Goal: Answer question/provide support: Share knowledge or assist other users

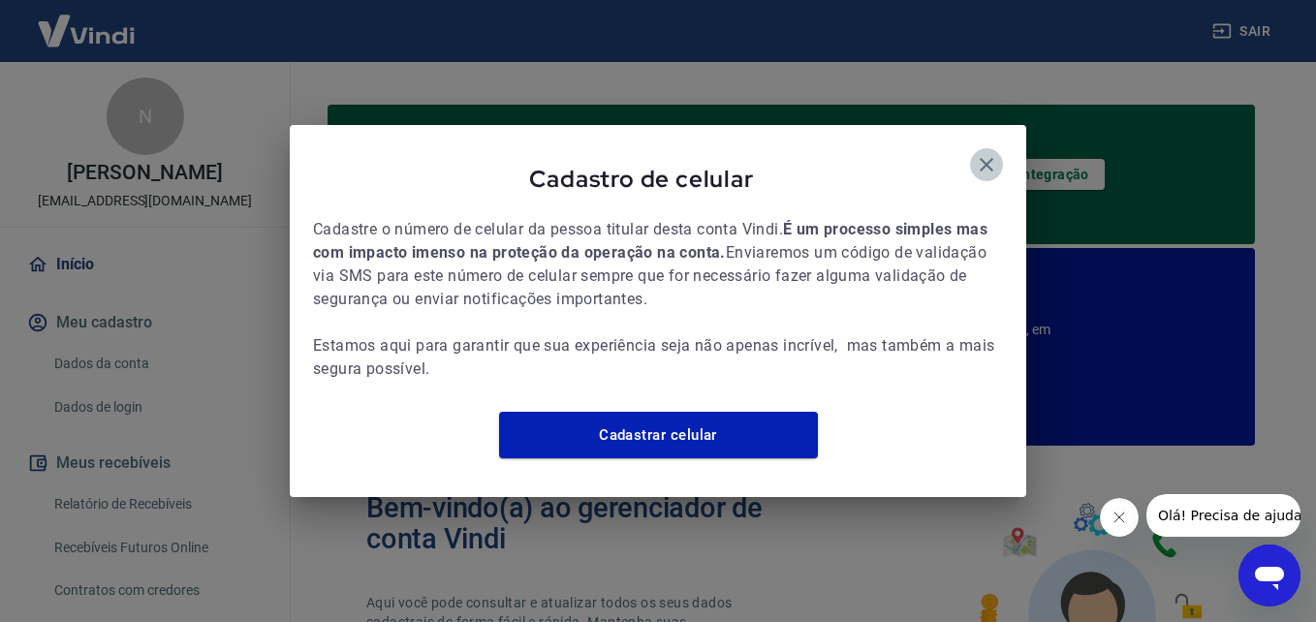
click at [996, 153] on icon "button" at bounding box center [986, 164] width 23 height 23
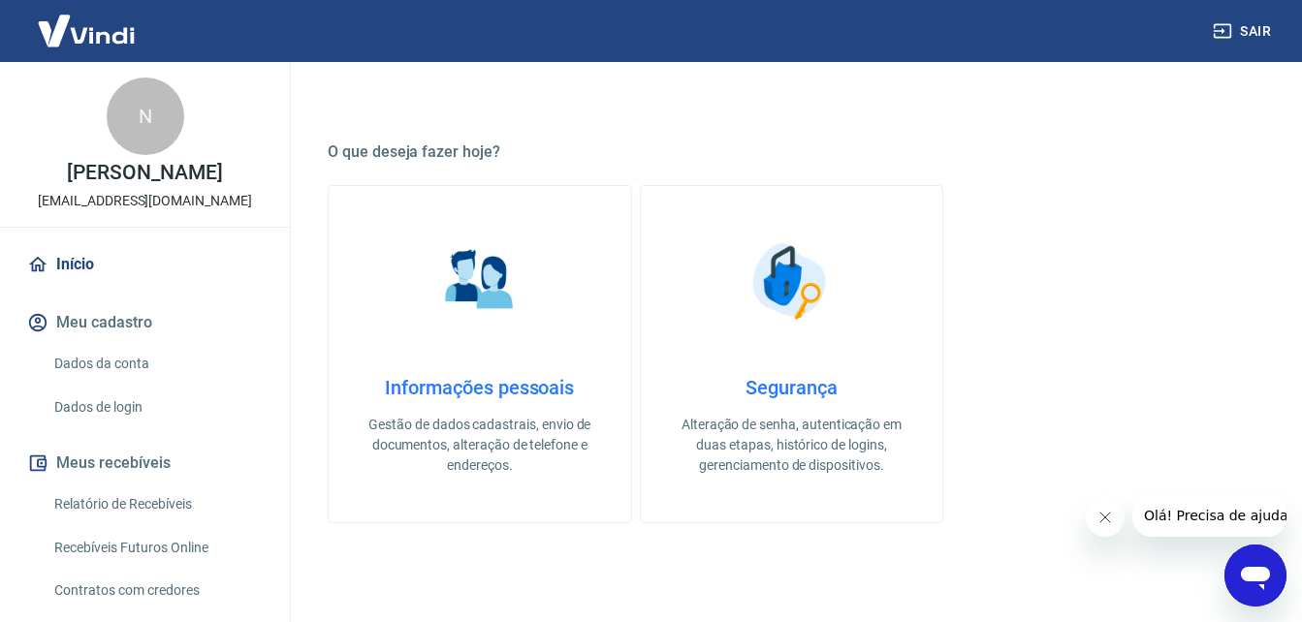
scroll to position [649, 0]
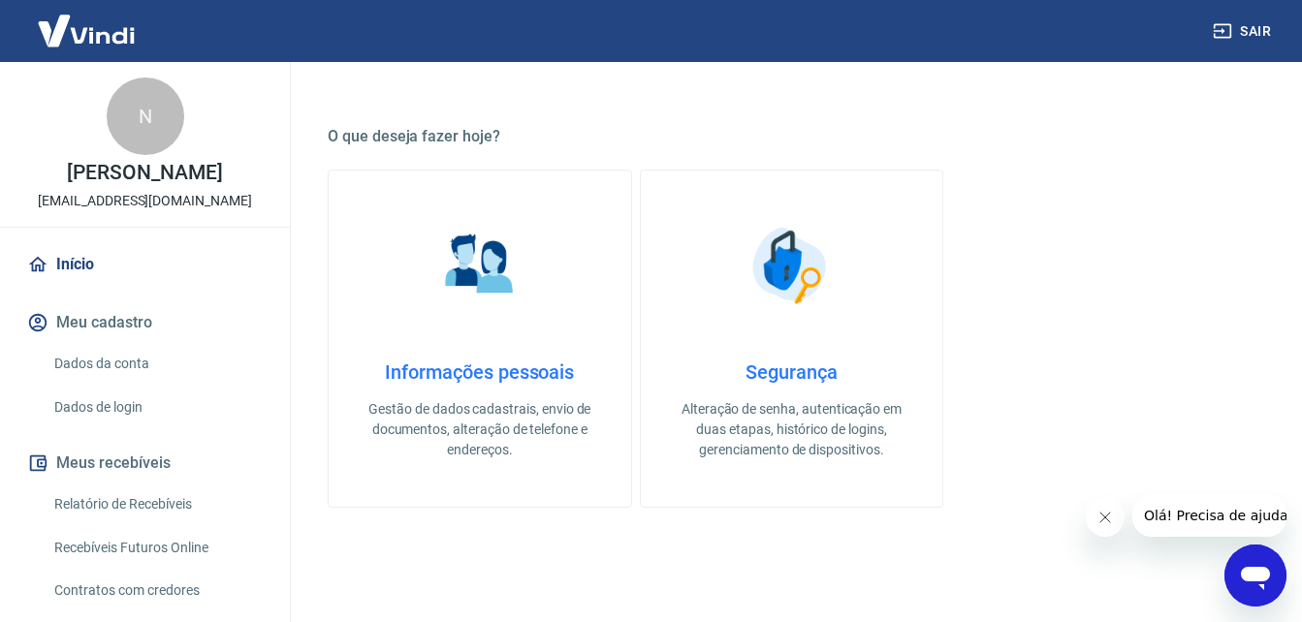
click at [1255, 572] on icon "Abrir janela de mensagens" at bounding box center [1254, 578] width 29 height 23
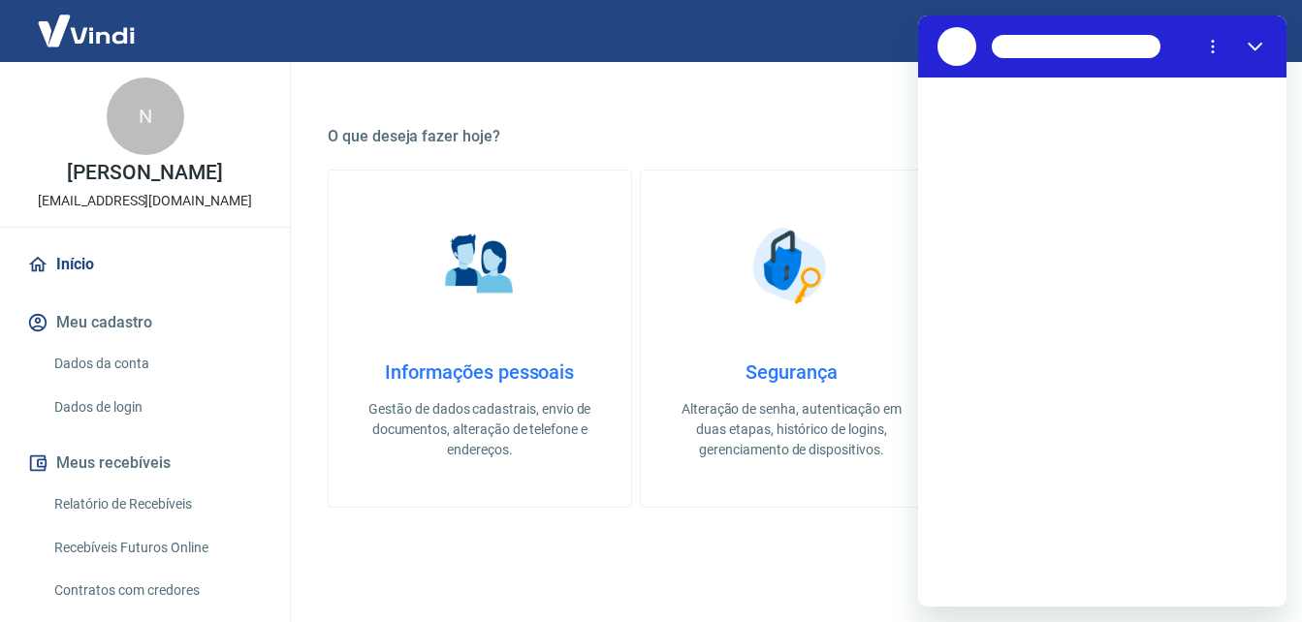
scroll to position [0, 0]
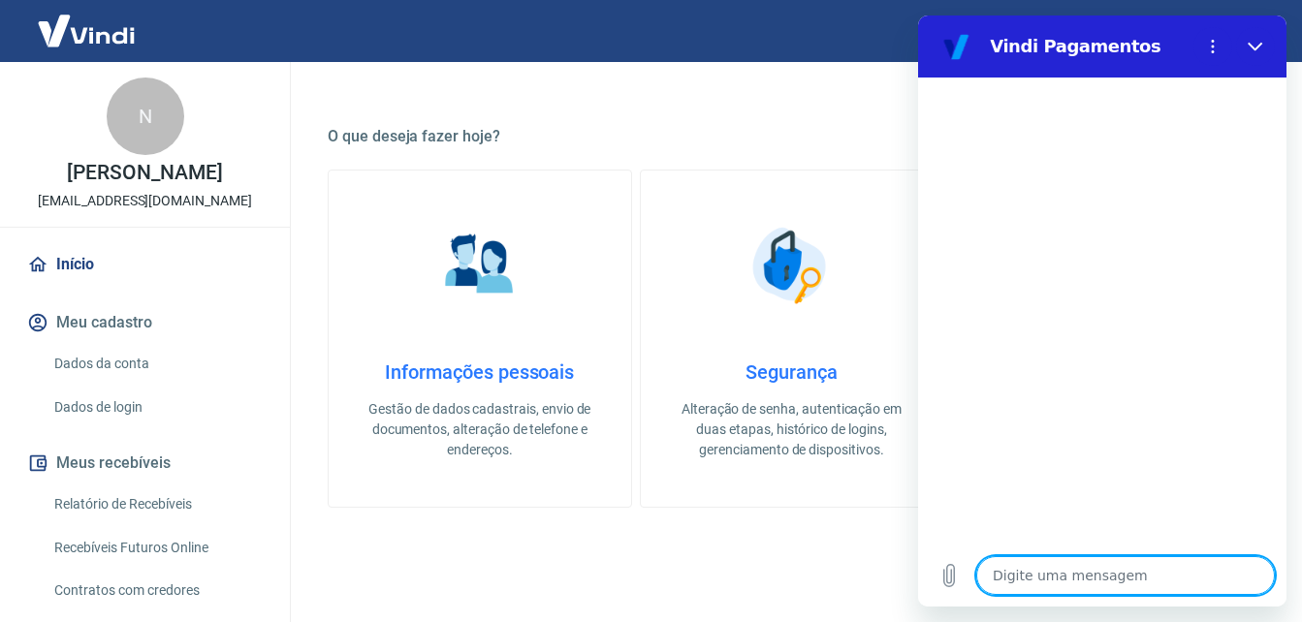
click at [1149, 581] on textarea at bounding box center [1125, 575] width 298 height 39
type textarea "O"
type textarea "x"
type textarea "OL"
type textarea "x"
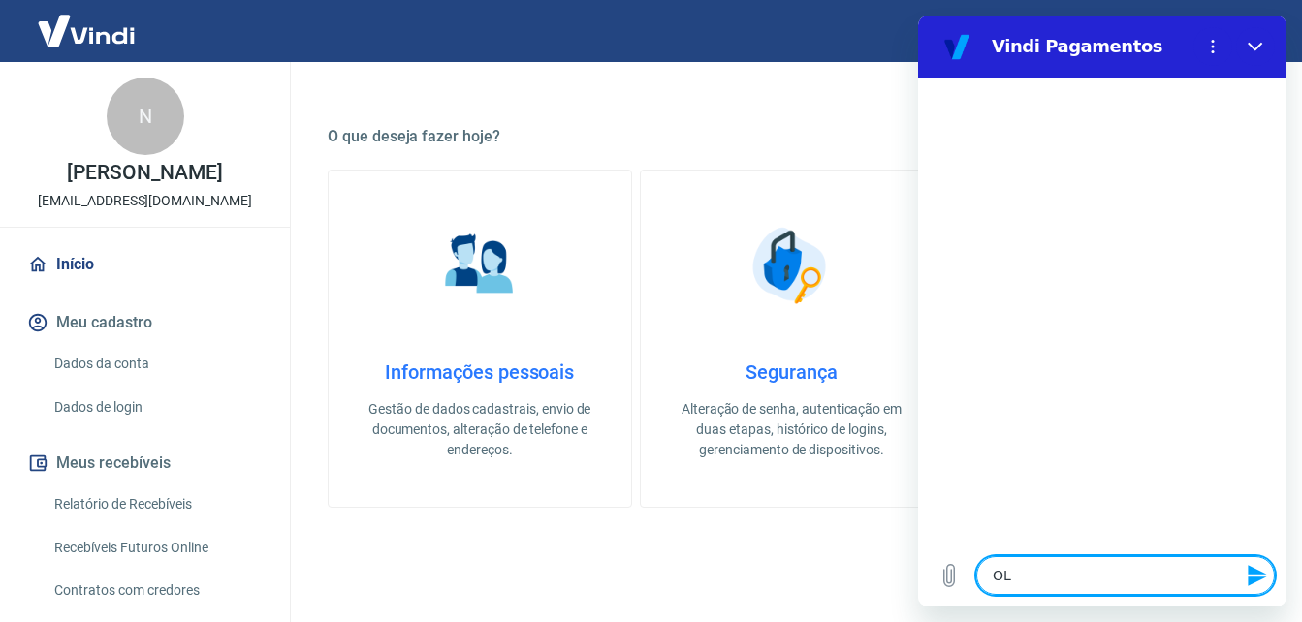
type textarea "OLA"
type textarea "x"
type textarea "OLA,"
type textarea "x"
type textarea "OLA,"
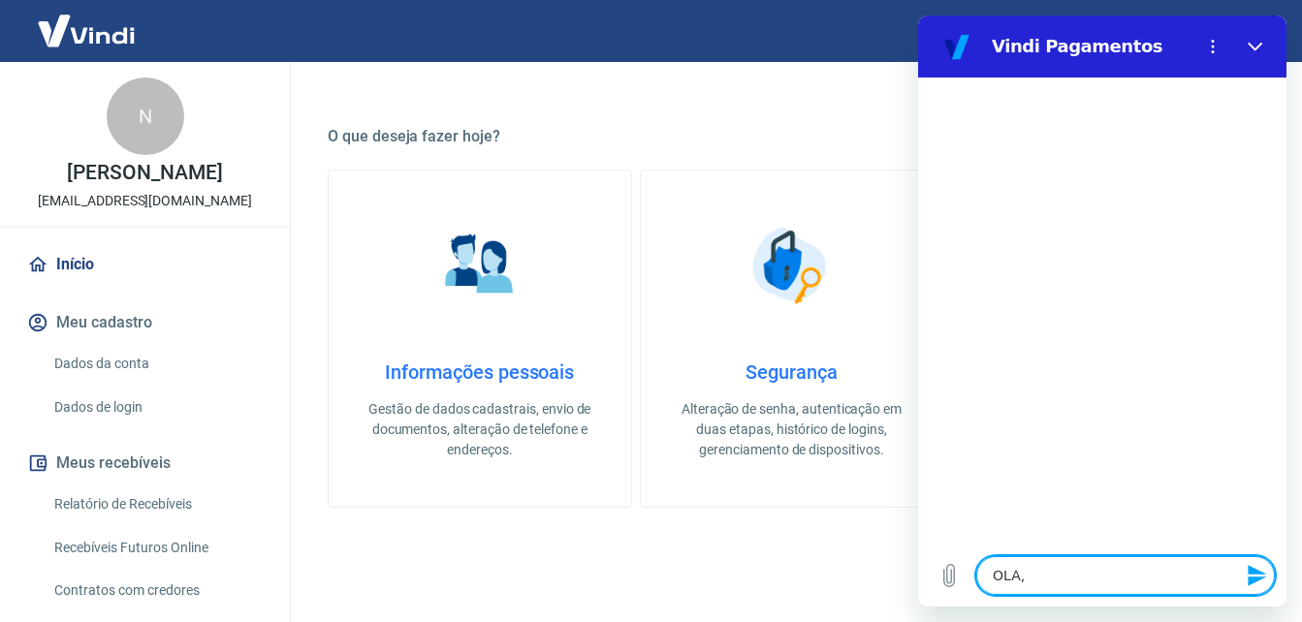
type textarea "x"
type textarea "OLA, M"
type textarea "x"
type textarea "OLA, [GEOGRAPHIC_DATA]"
type textarea "x"
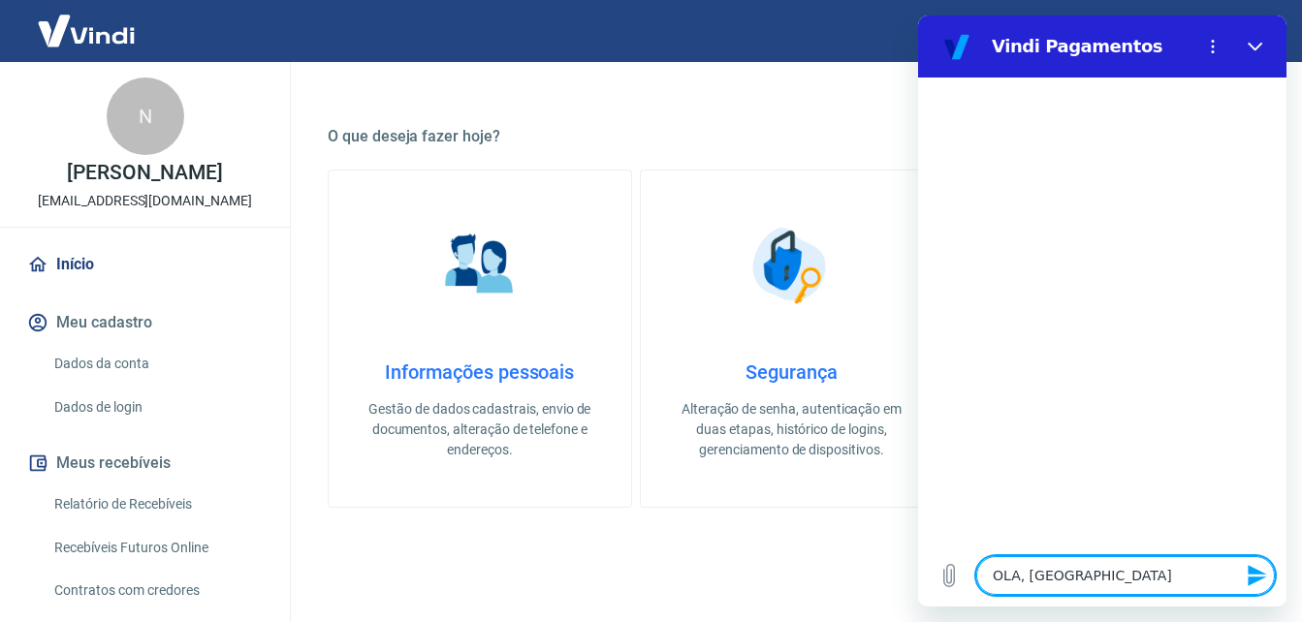
type textarea "OLA, MEU"
type textarea "x"
type textarea "OLA, MEUS"
type textarea "x"
type textarea "OLA, MEUS"
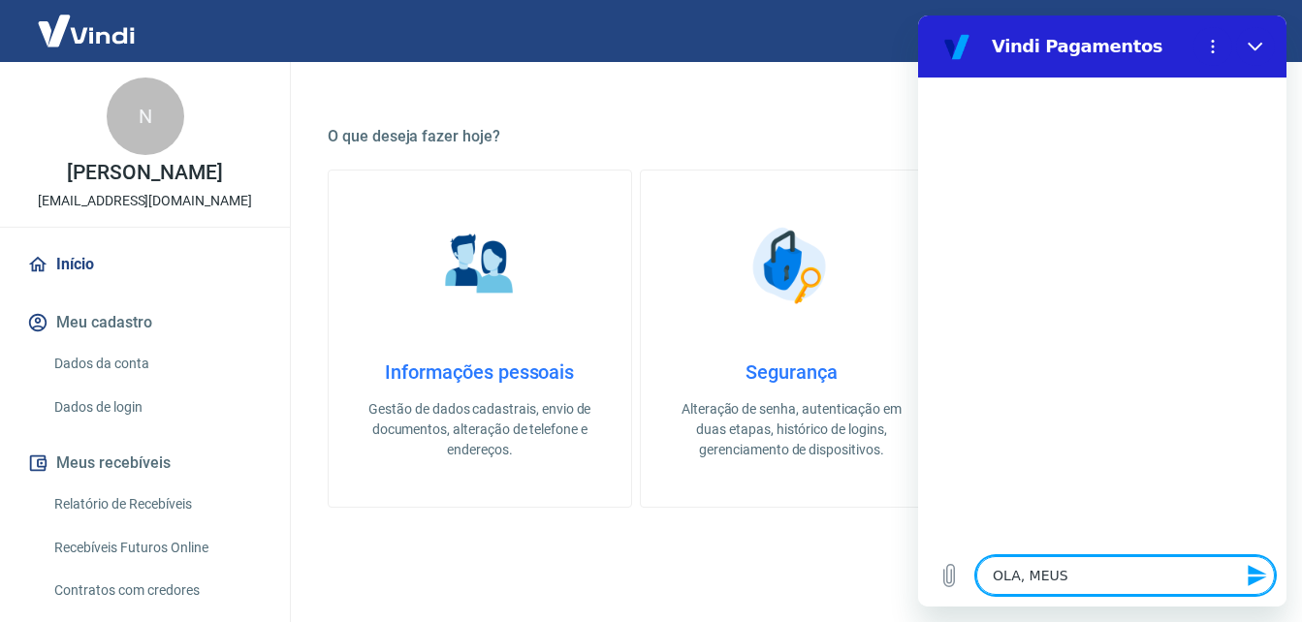
type textarea "x"
type textarea "OLA, MEUS C"
type textarea "x"
type textarea "OLA, MEUS CL"
type textarea "x"
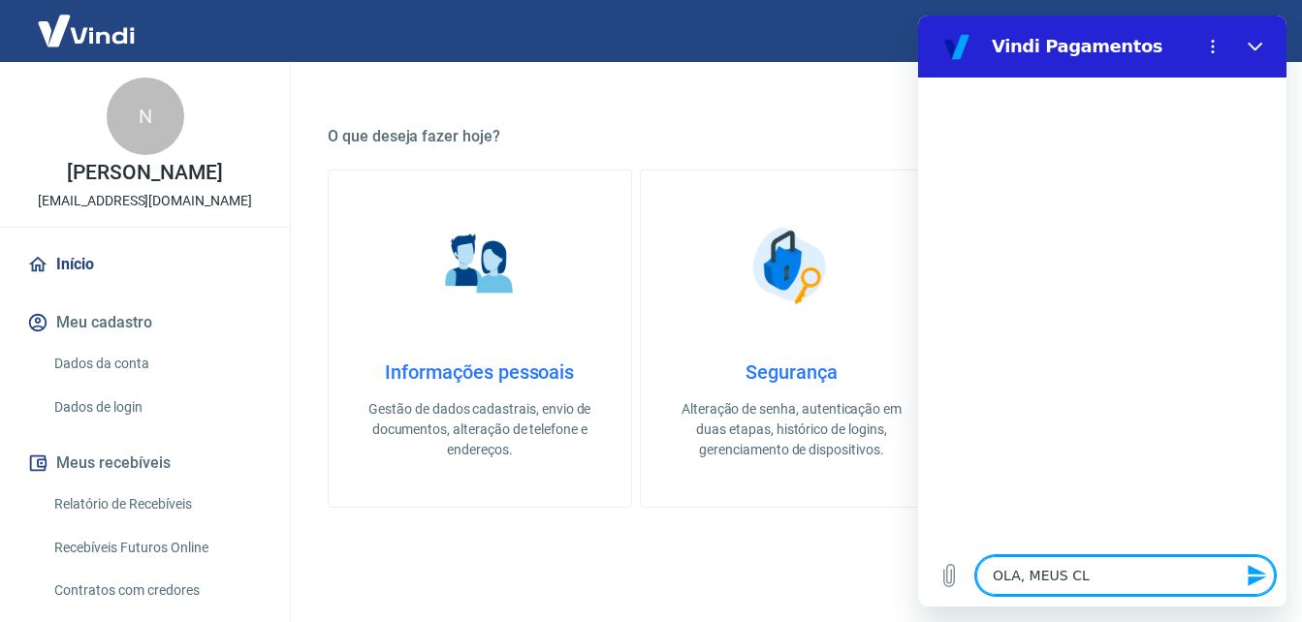
type textarea "OLA, MEUS CLI"
type textarea "x"
type textarea "OLA, MEUS CLIE"
type textarea "x"
type textarea "OLA, MEUS CLIET"
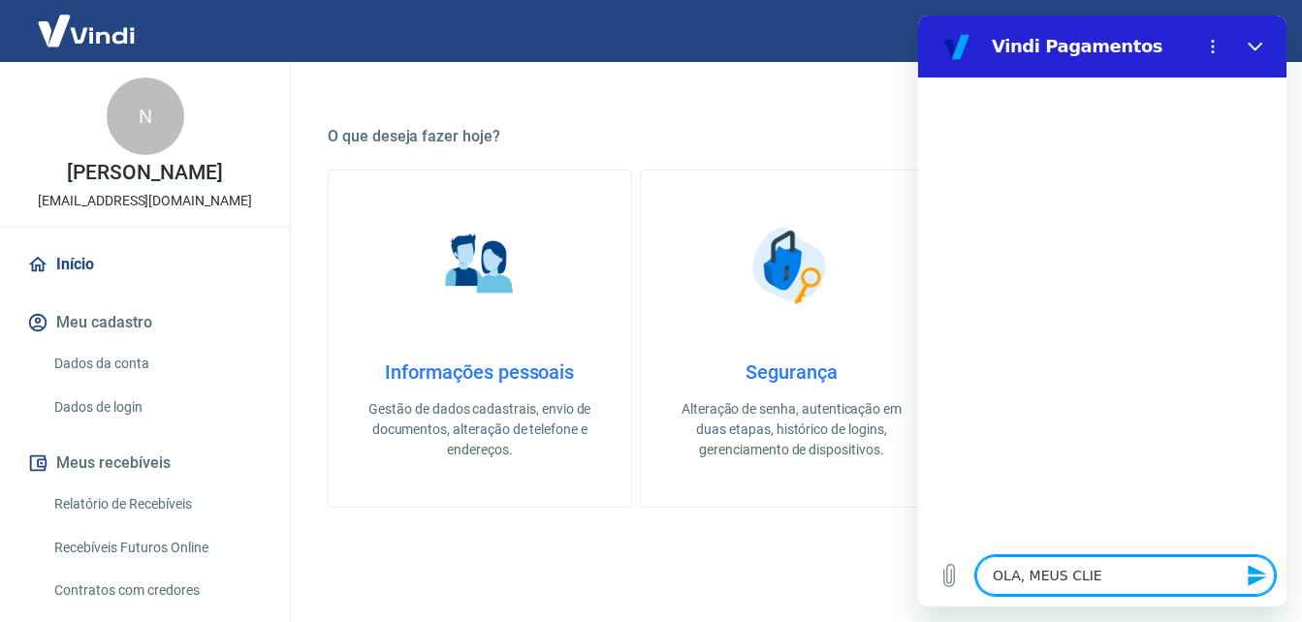
type textarea "x"
type textarea "OLA, MEUS CLIETE"
type textarea "x"
type textarea "OLA, MEUS CLIETES"
type textarea "x"
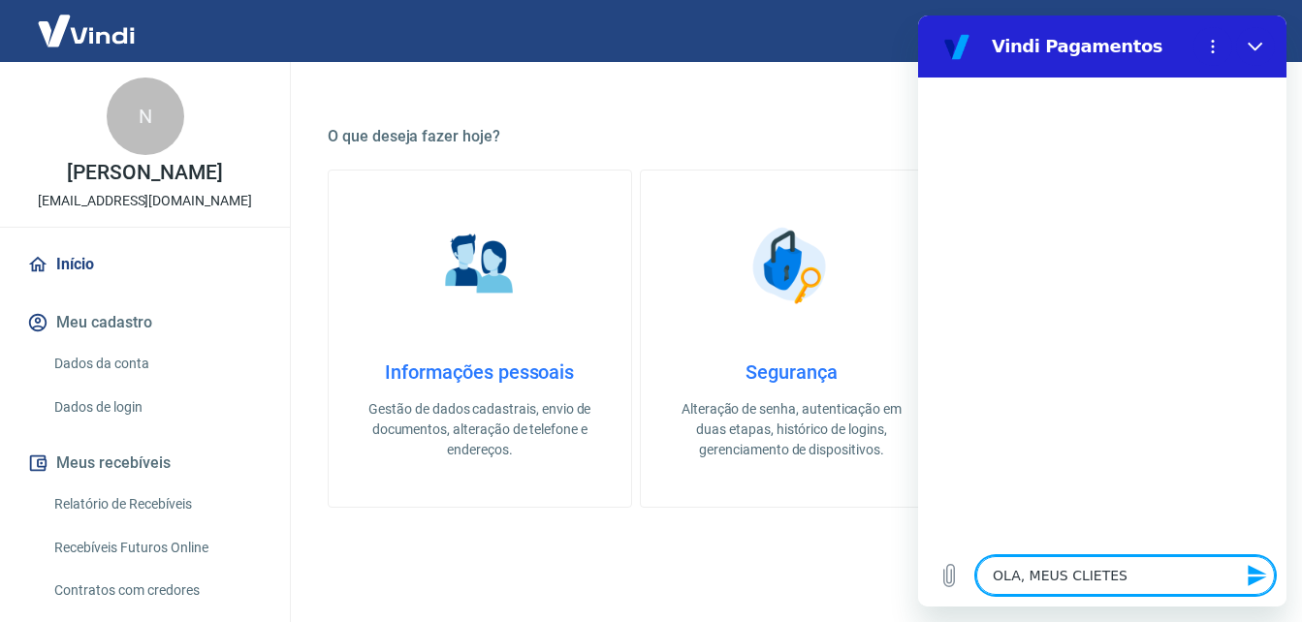
type textarea "OLA, MEUS CLIETES"
type textarea "x"
type textarea "OLA, MEUS CLIENTES"
type textarea "x"
type textarea "OLA, MEUS CLIENTES"
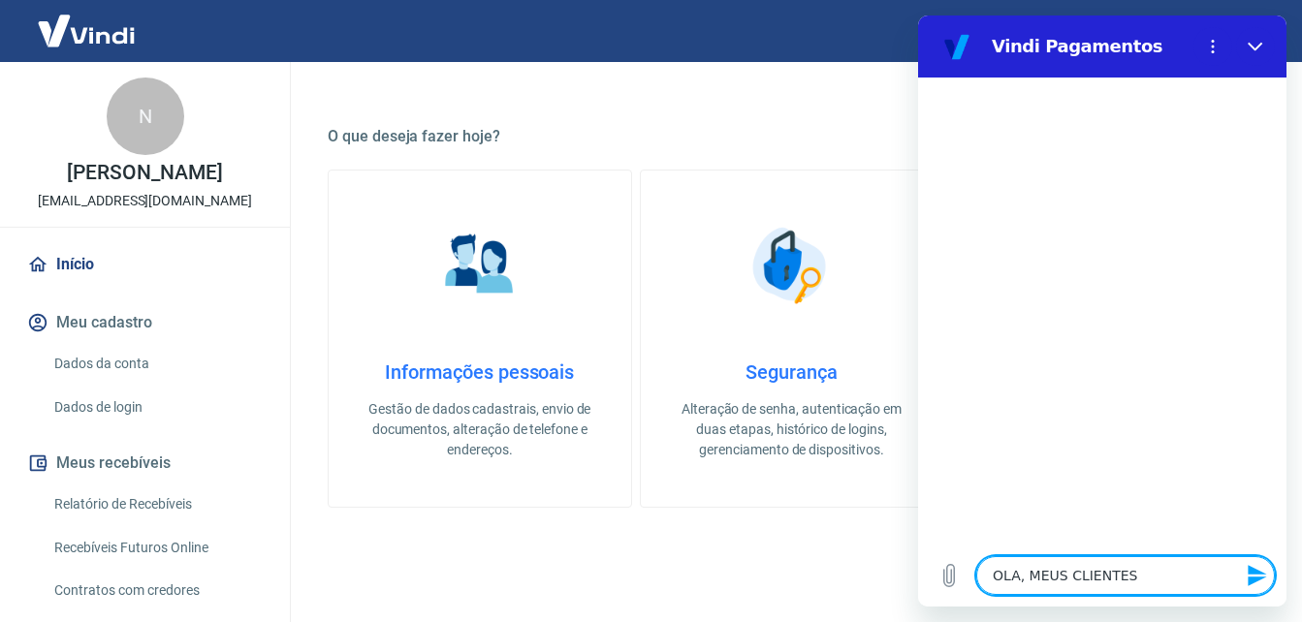
type textarea "x"
type textarea "OLA, MEUS CLIENTES N"
type textarea "x"
type textarea "OLA, MEUS CLIENTES NÇ"
type textarea "x"
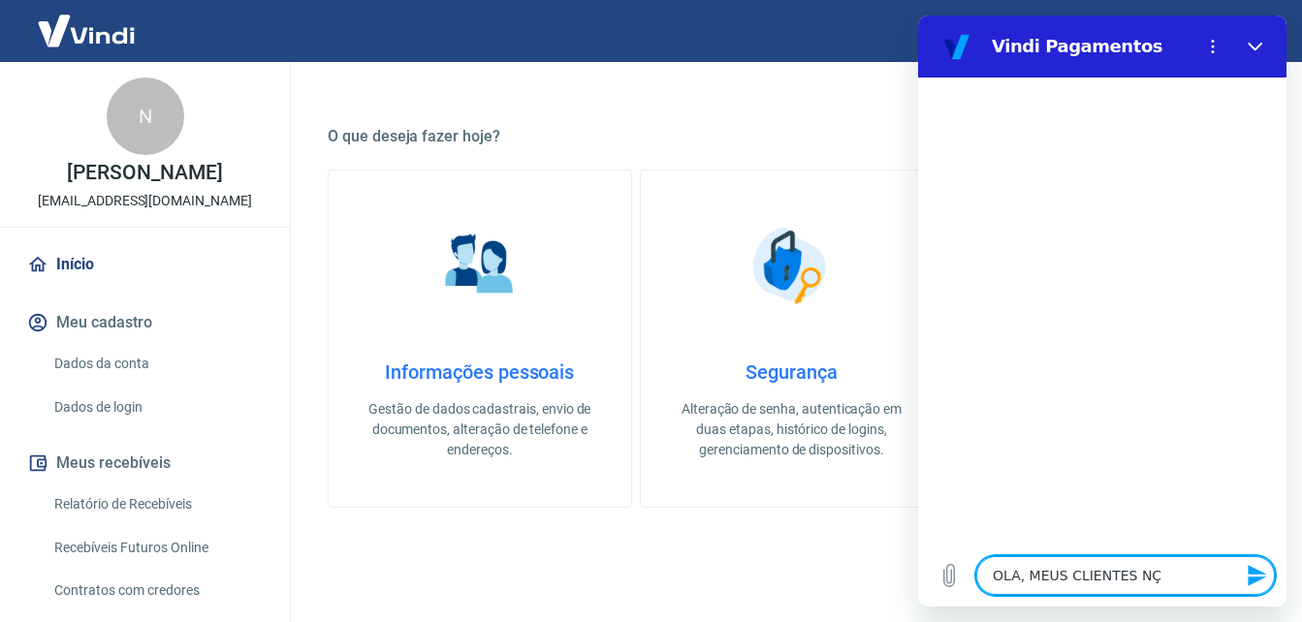
type textarea "OLA, MEUS CLIENTES N"
type textarea "x"
type textarea "OLA, MEUS CLIENTES NÃ"
type textarea "x"
type textarea "OLA, MEUS CLIENTES NÃO"
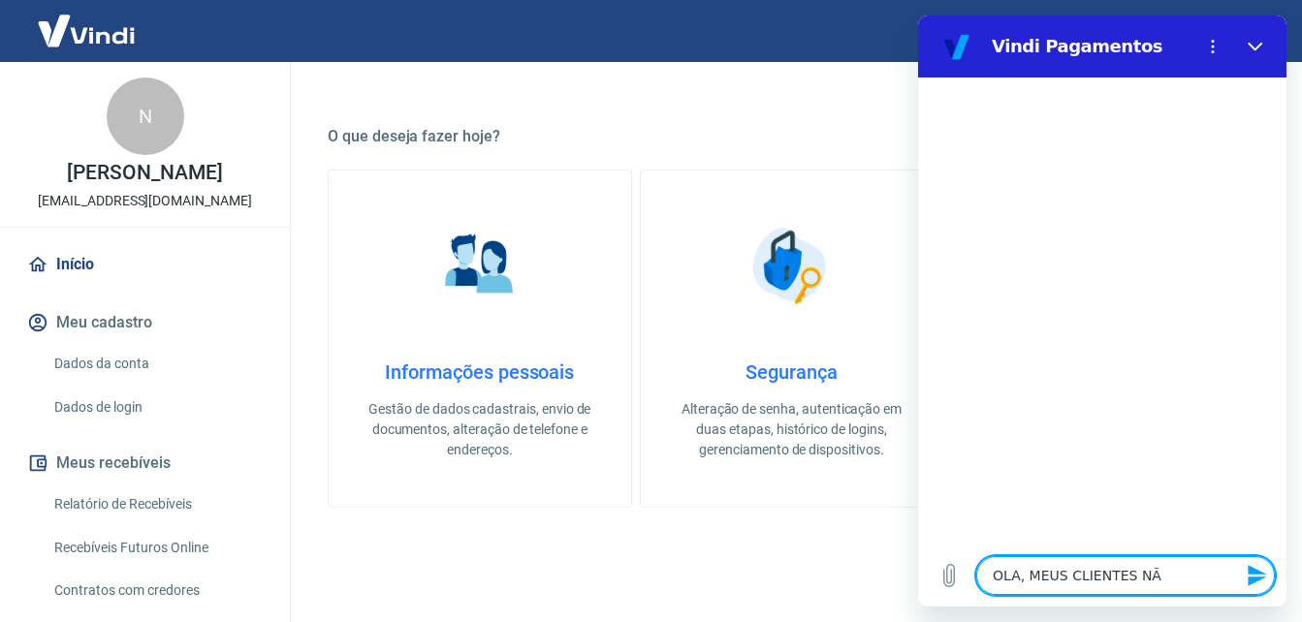
type textarea "x"
type textarea "OLA, MEUS CLIENTES NÃO"
type textarea "x"
type textarea "OLA, MEUS CLIENTES NÃO C"
type textarea "x"
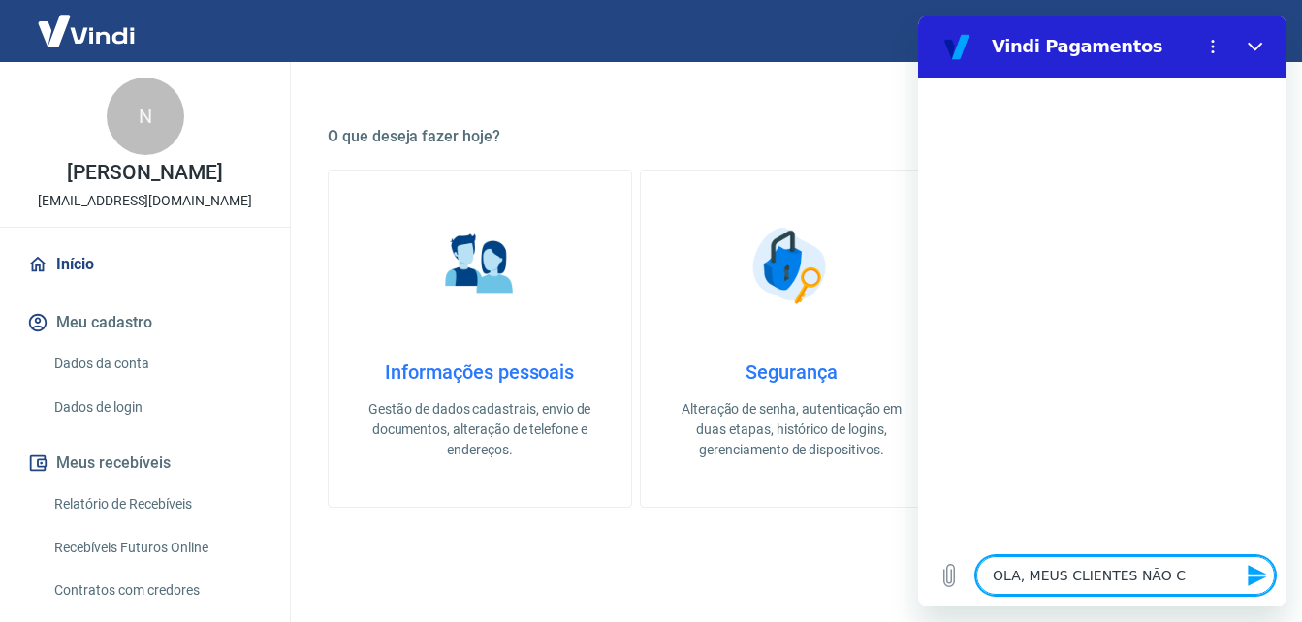
type textarea "OLA, MEUS CLIENTES NÃO CO"
type textarea "x"
type textarea "OLA, MEUS CLIENTES NÃO CON"
type textarea "x"
type textarea "OLA, MEUS CLIENTES NÃO CONS"
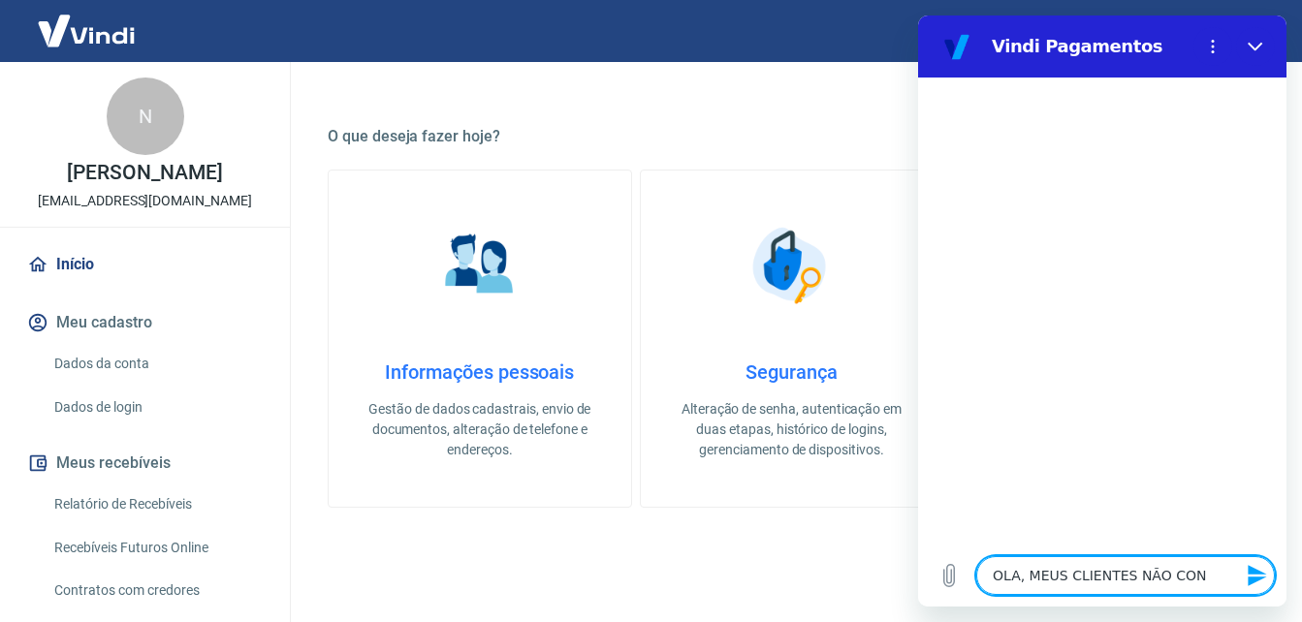
type textarea "x"
type textarea "OLA, MEUS CLIENTES NÃO CONSE"
type textarea "x"
type textarea "OLA, MEUS CLIENTES NÃO CONSEG"
type textarea "x"
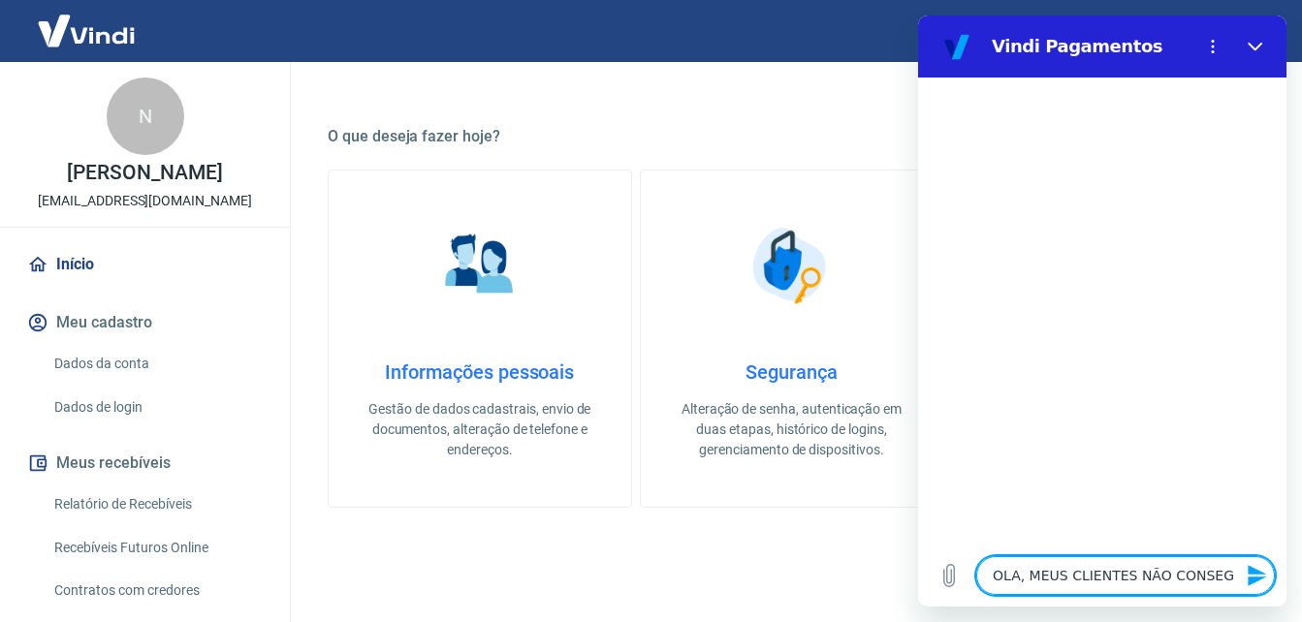
type textarea "OLA, MEUS CLIENTES NÃO CONSEGU"
type textarea "x"
type textarea "OLA, MEUS CLIENTES NÃO CONSEGUE"
type textarea "x"
type textarea "OLA, MEUS CLIENTES NÃO CONSEGUEM"
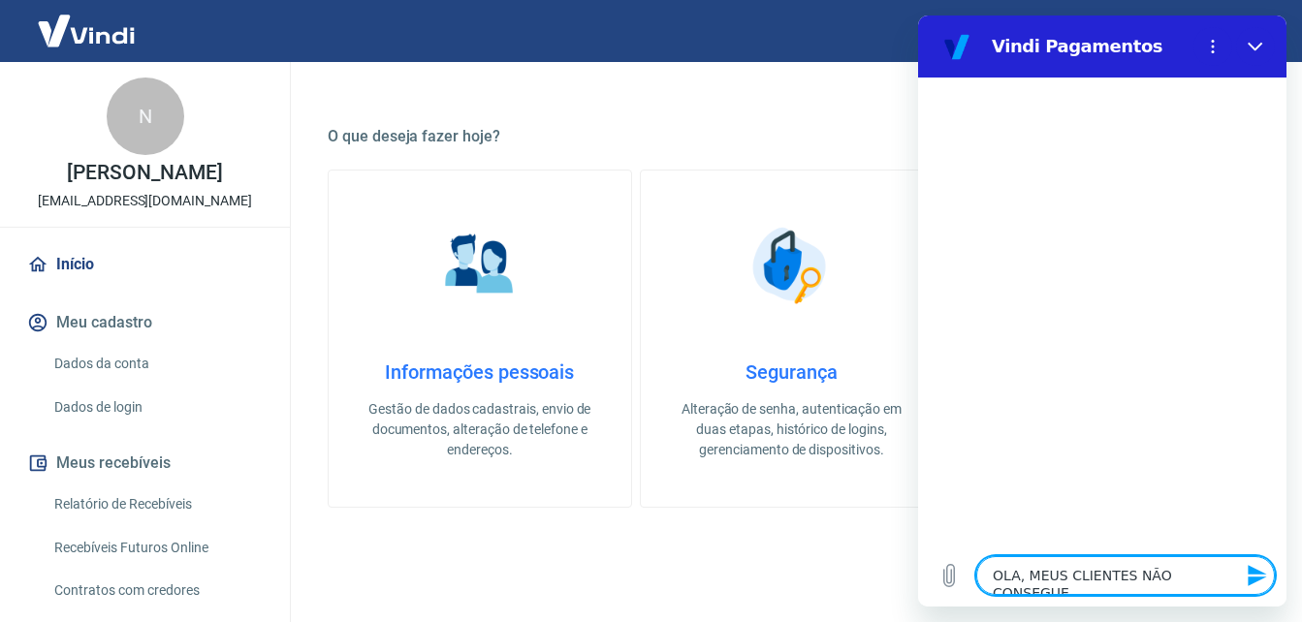
type textarea "x"
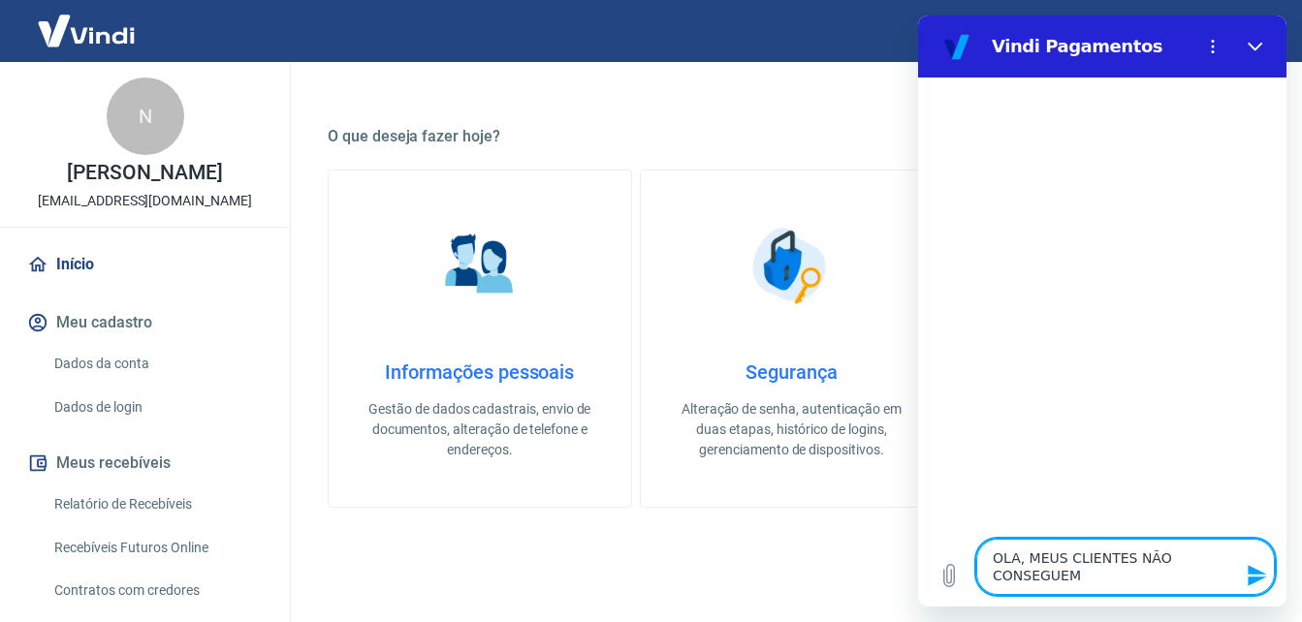
type textarea "OLA, MEUS CLIENTES NÃO CONSEGUEM"
type textarea "x"
type textarea "OLA, MEUS CLIENTES NÃO CONSEGUEM R"
type textarea "x"
type textarea "OLA, MEUS CLIENTES NÃO CONSEGUEM RE"
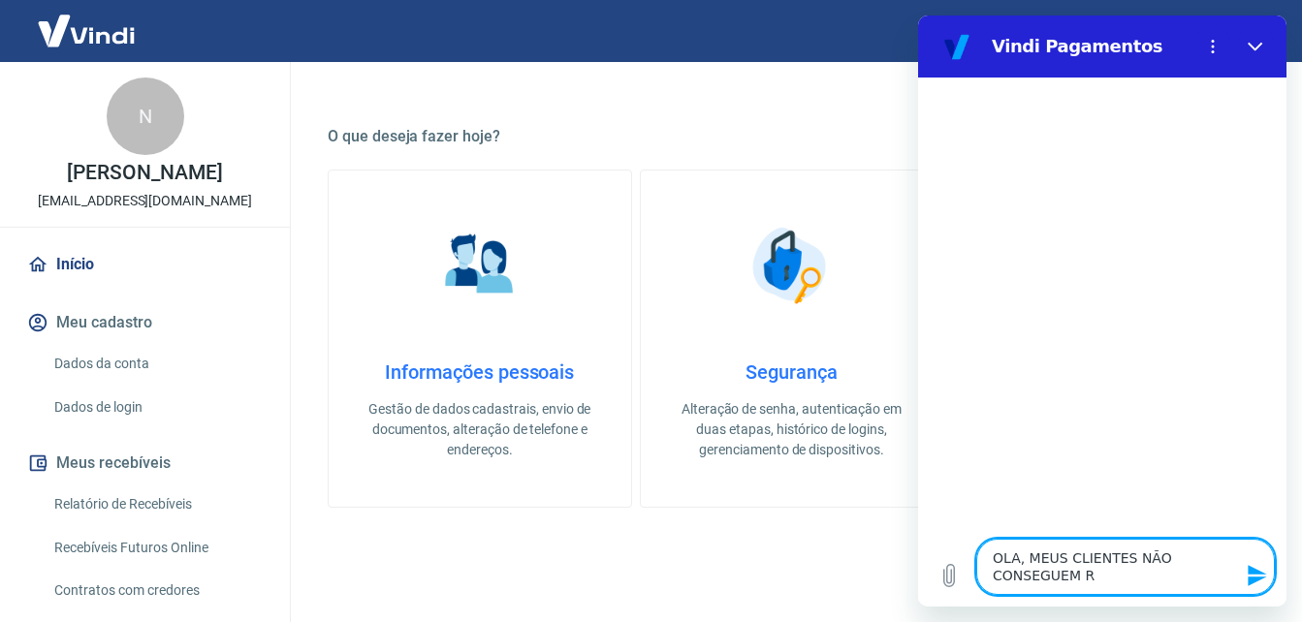
type textarea "x"
type textarea "OLA, MEUS CLIENTES NÃO CONSEGUEM REA"
type textarea "x"
type textarea "OLA, MEUS CLIENTES NÃO CONSEGUEM REAL"
type textarea "x"
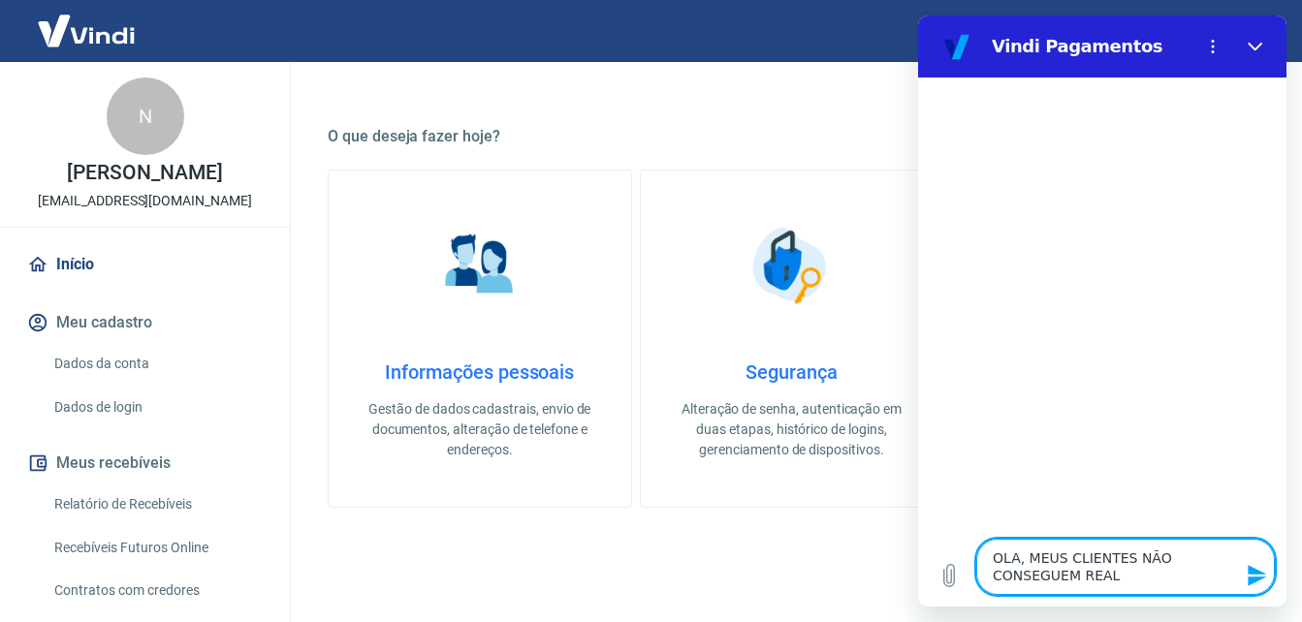
type textarea "OLA, MEUS CLIENTES NÃO CONSEGUEM REALI"
type textarea "x"
type textarea "OLA, MEUS CLIENTES NÃO CONSEGUEM REALIZ"
type textarea "x"
type textarea "OLA, MEUS CLIENTES NÃO CONSEGUEM REALIZA"
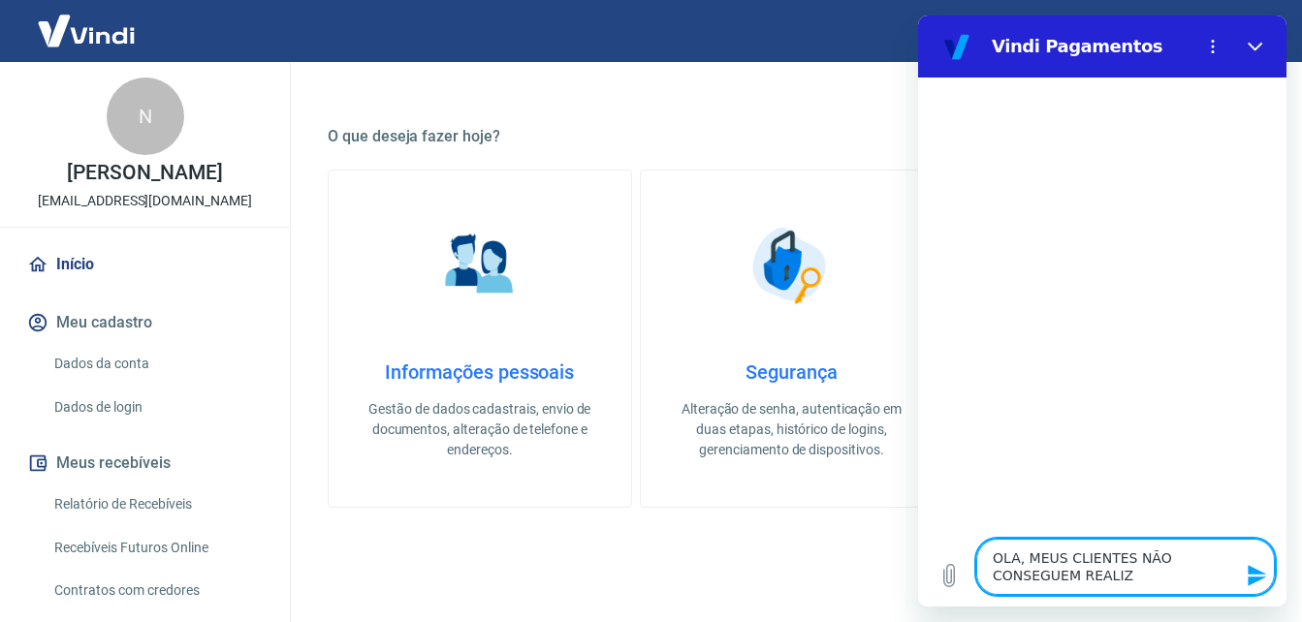
type textarea "x"
type textarea "OLA, MEUS CLIENTES NÃO CONSEGUEM REALIZAR"
type textarea "x"
type textarea "OLA, MEUS CLIENTES NÃO CONSEGUEM REALIZAR"
type textarea "x"
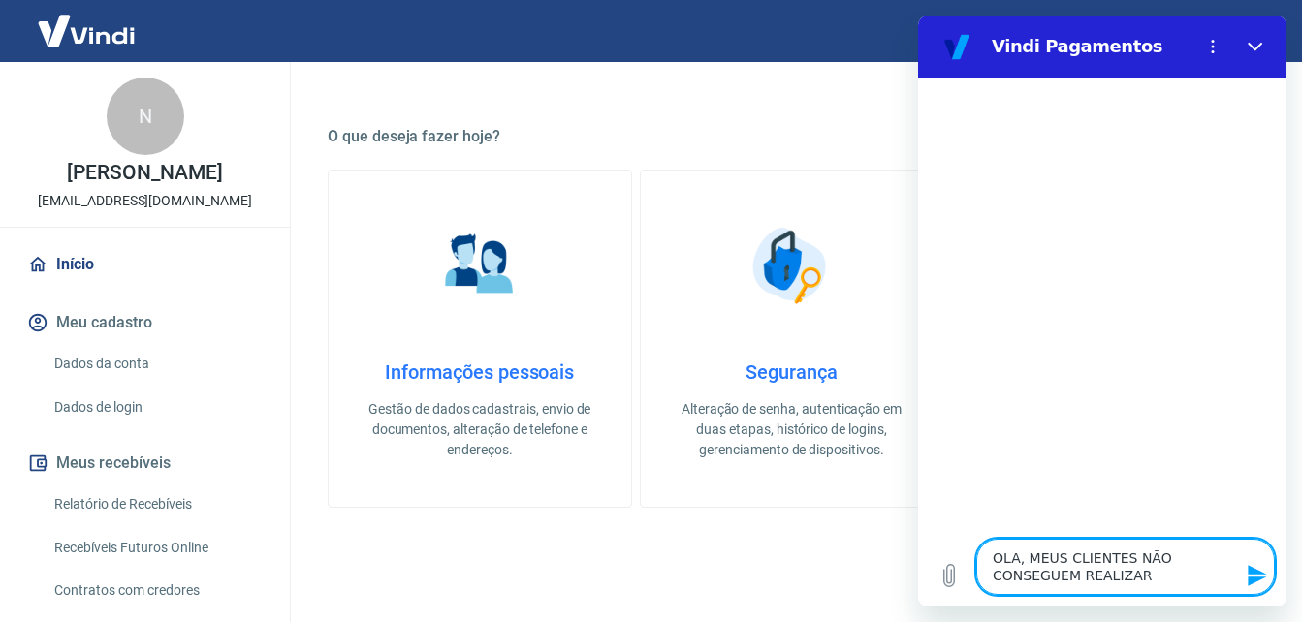
type textarea "OLA, MEUS CLIENTES NÃO CONSEGUEM REALIZAR O"
type textarea "x"
type textarea "OLA, MEUS CLIENTES NÃO CONSEGUEM REALIZAR O"
type textarea "x"
type textarea "OLA, MEUS CLIENTES NÃO CONSEGUEM REALIZAR O P"
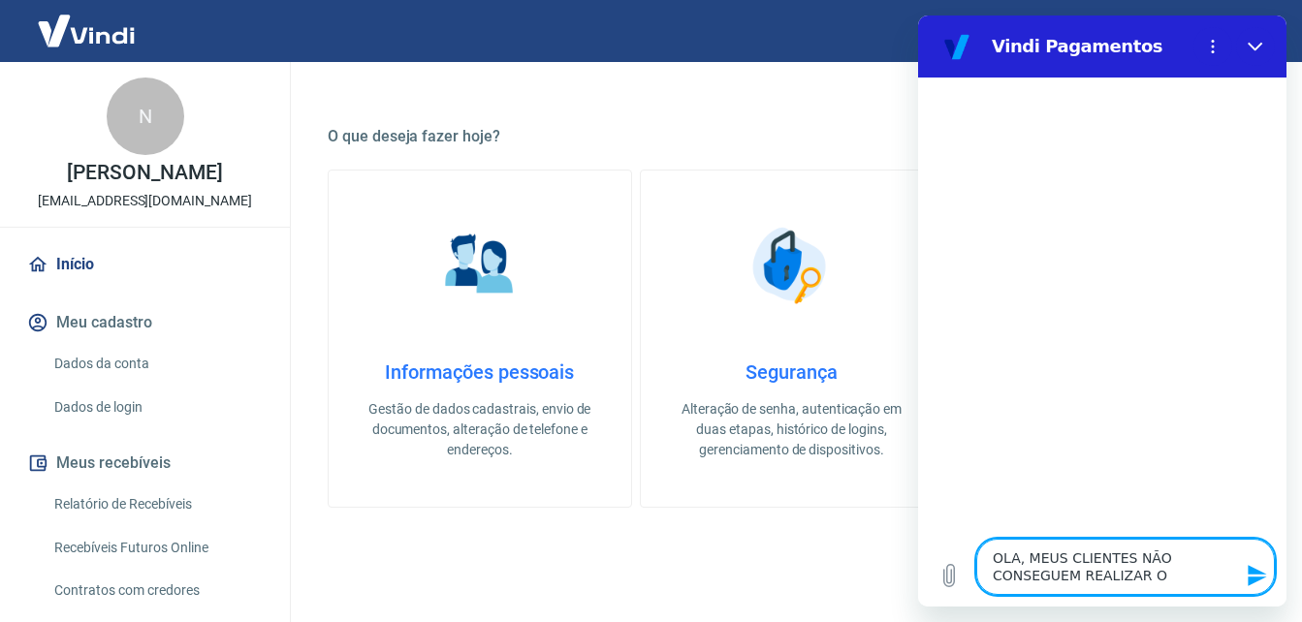
type textarea "x"
type textarea "OLA, MEUS CLIENTES NÃO CONSEGUEM REALIZAR O PA"
type textarea "x"
type textarea "OLA, MEUS CLIENTES NÃO CONSEGUEM REALIZAR O PAG"
type textarea "x"
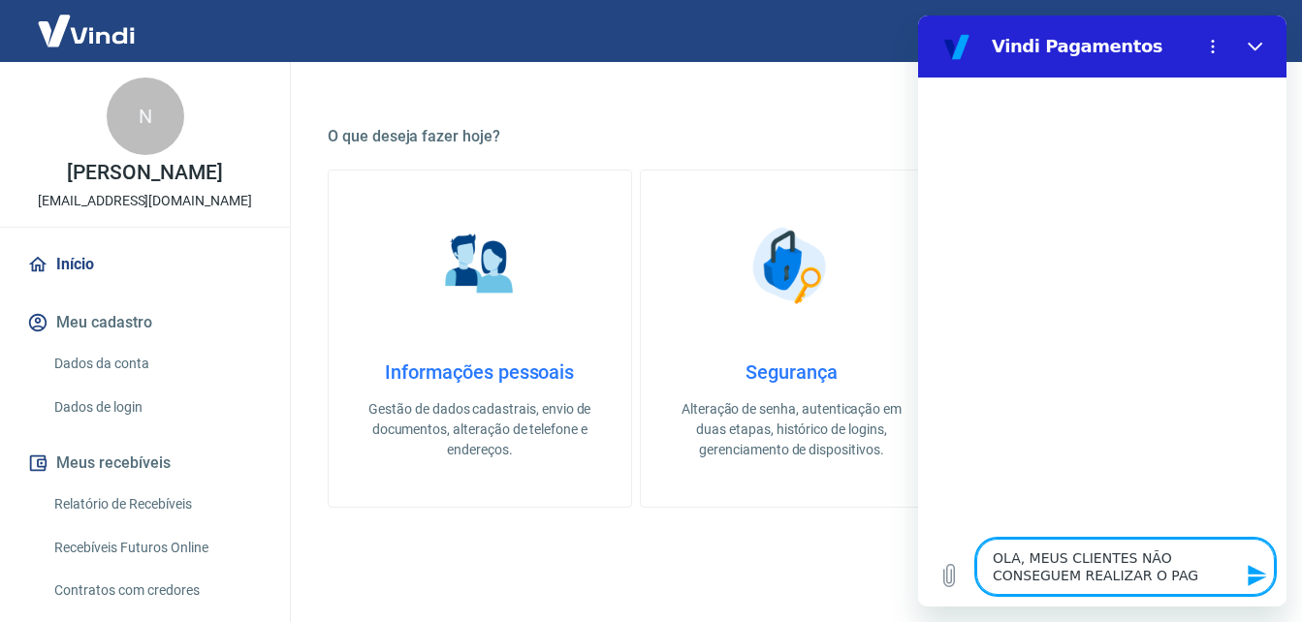
type textarea "OLA, MEUS CLIENTES NÃO CONSEGUEM REALIZAR O PAGA"
type textarea "x"
type textarea "OLA, MEUS CLIENTES NÃO CONSEGUEM REALIZAR O PAGAM"
type textarea "x"
type textarea "OLA, MEUS CLIENTES NÃO CONSEGUEM REALIZAR O PAGAMR"
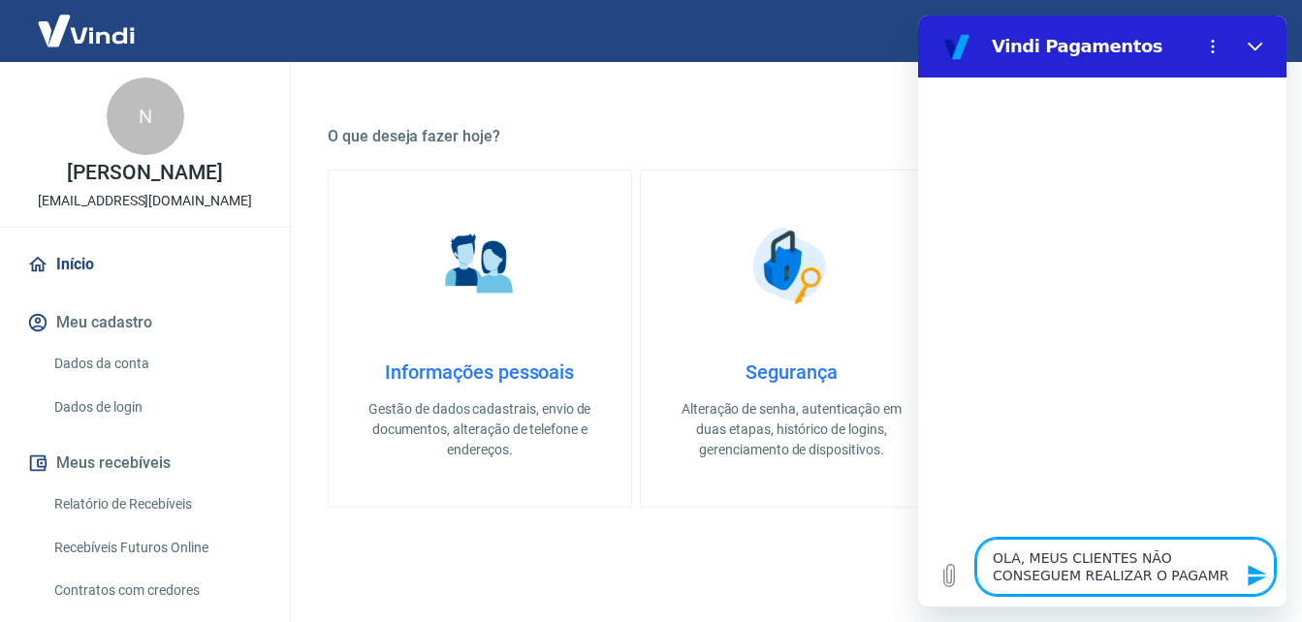
type textarea "x"
type textarea "OLA, MEUS CLIENTES NÃO CONSEGUEM REALIZAR O PAGAMRE"
type textarea "x"
type textarea "OLA, MEUS CLIENTES NÃO CONSEGUEM REALIZAR O PAGAMR"
type textarea "x"
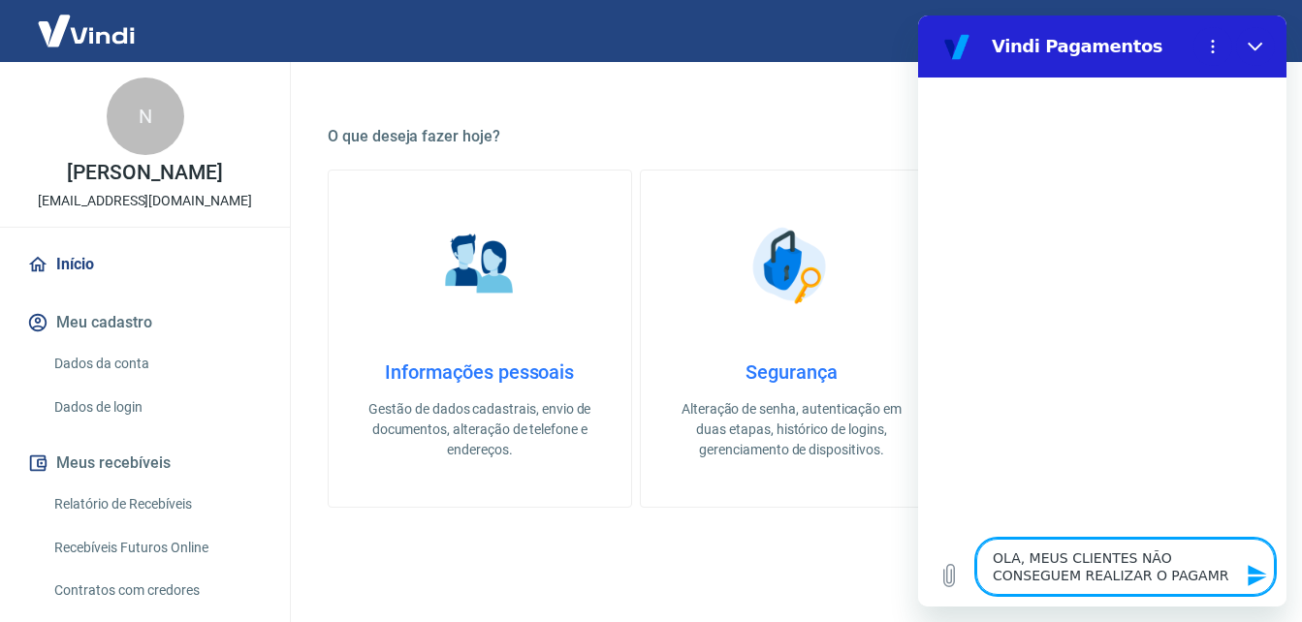
type textarea "OLA, MEUS CLIENTES NÃO CONSEGUEM REALIZAR O PAGAM"
type textarea "x"
type textarea "OLA, MEUS CLIENTES NÃO CONSEGUEM REALIZAR O PAGAME"
type textarea "x"
type textarea "OLA, MEUS CLIENTES NÃO CONSEGUEM REALIZAR O PAGAMEN"
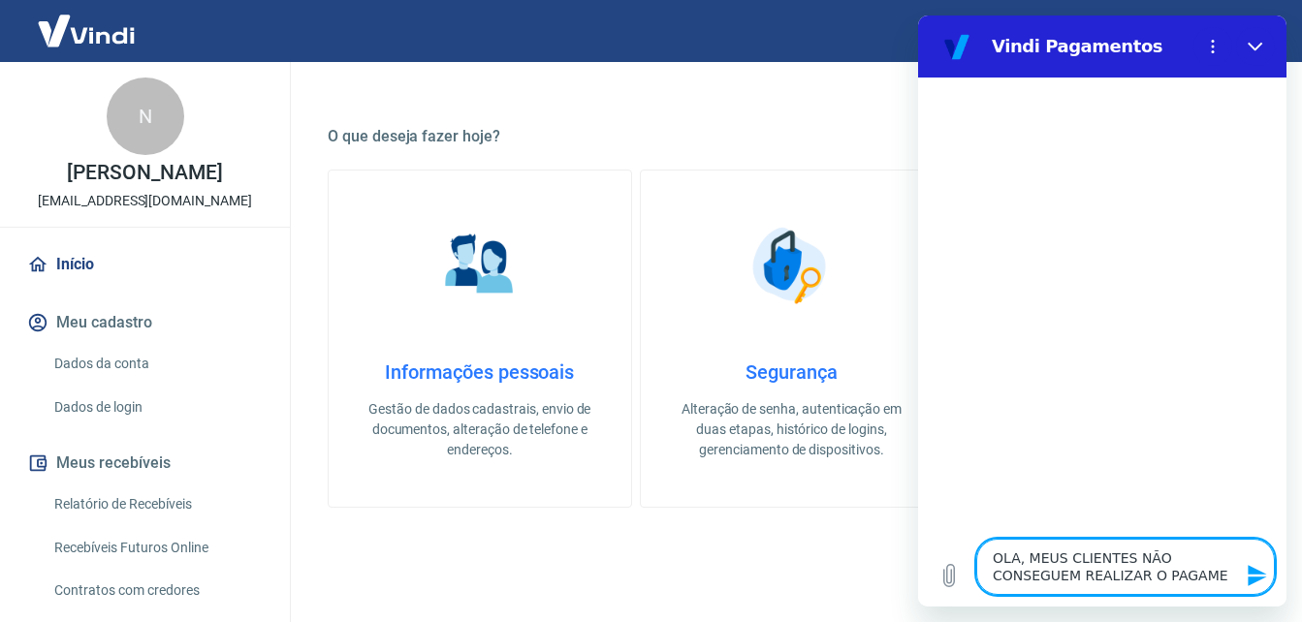
type textarea "x"
type textarea "OLA, MEUS CLIENTES NÃO CONSEGUEM REALIZAR O PAGAMENT"
type textarea "x"
type textarea "OLA, MEUS CLIENTES NÃO CONSEGUEM REALIZAR O PAGAMENTO"
type textarea "x"
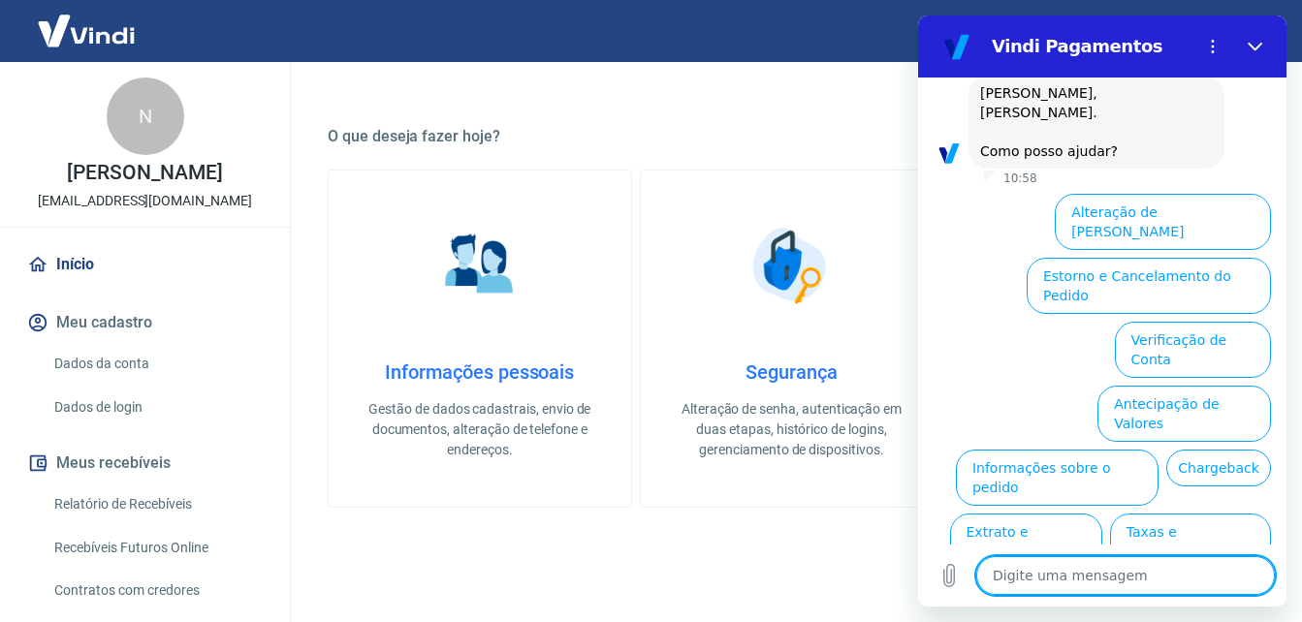
scroll to position [172, 0]
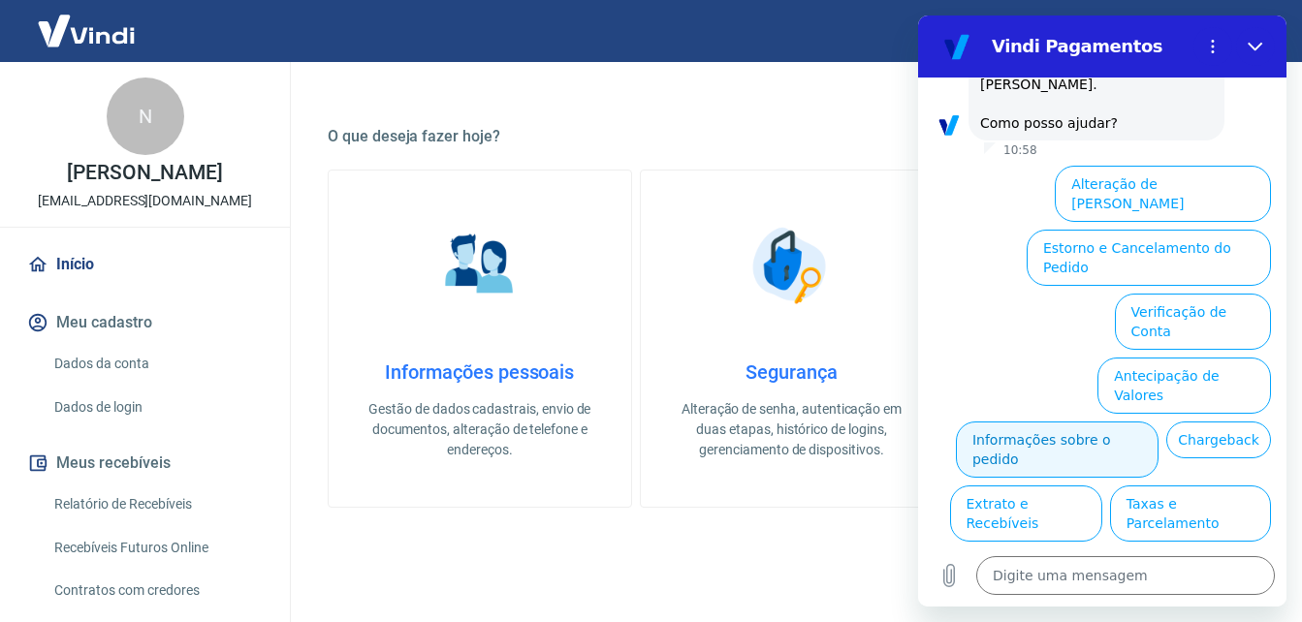
click at [1155, 422] on button "Informações sobre o pedido" at bounding box center [1057, 450] width 203 height 56
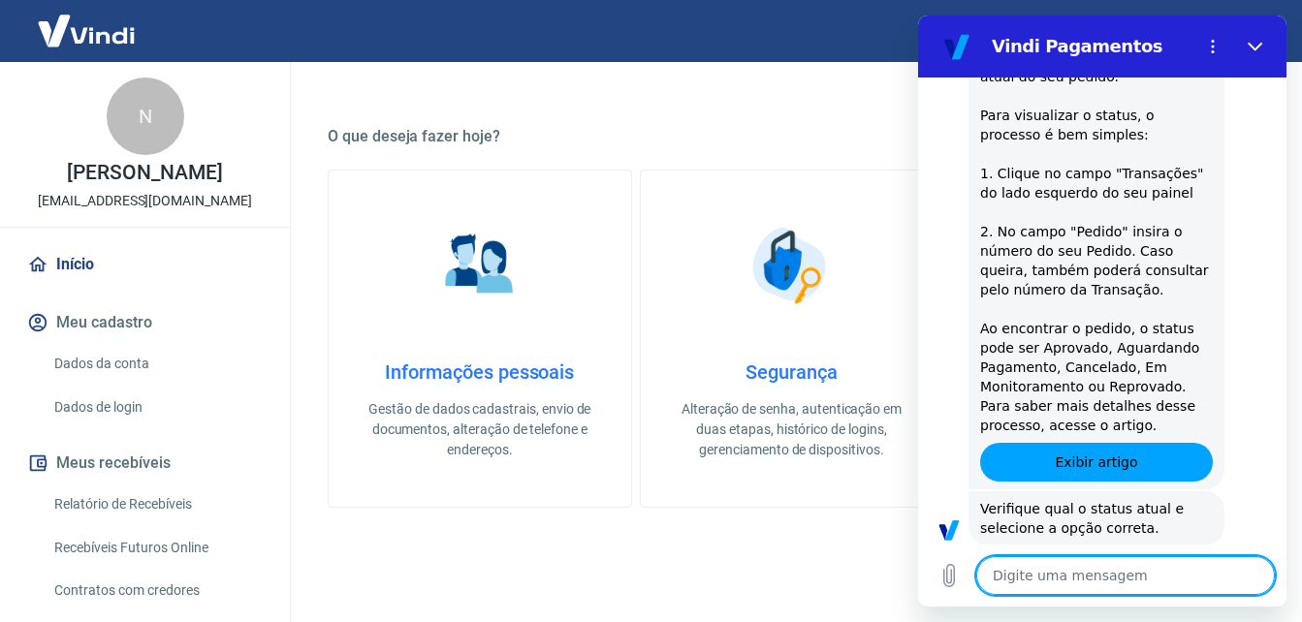
scroll to position [505, 0]
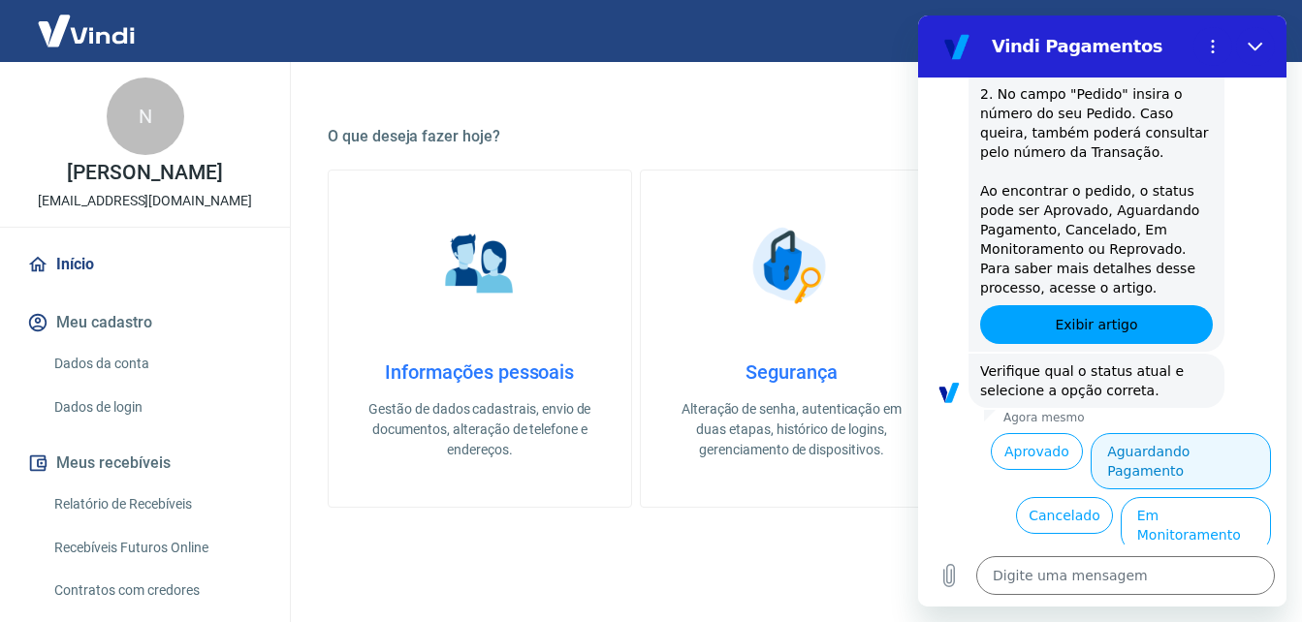
click at [1193, 433] on button "Aguardando Pagamento" at bounding box center [1180, 461] width 180 height 56
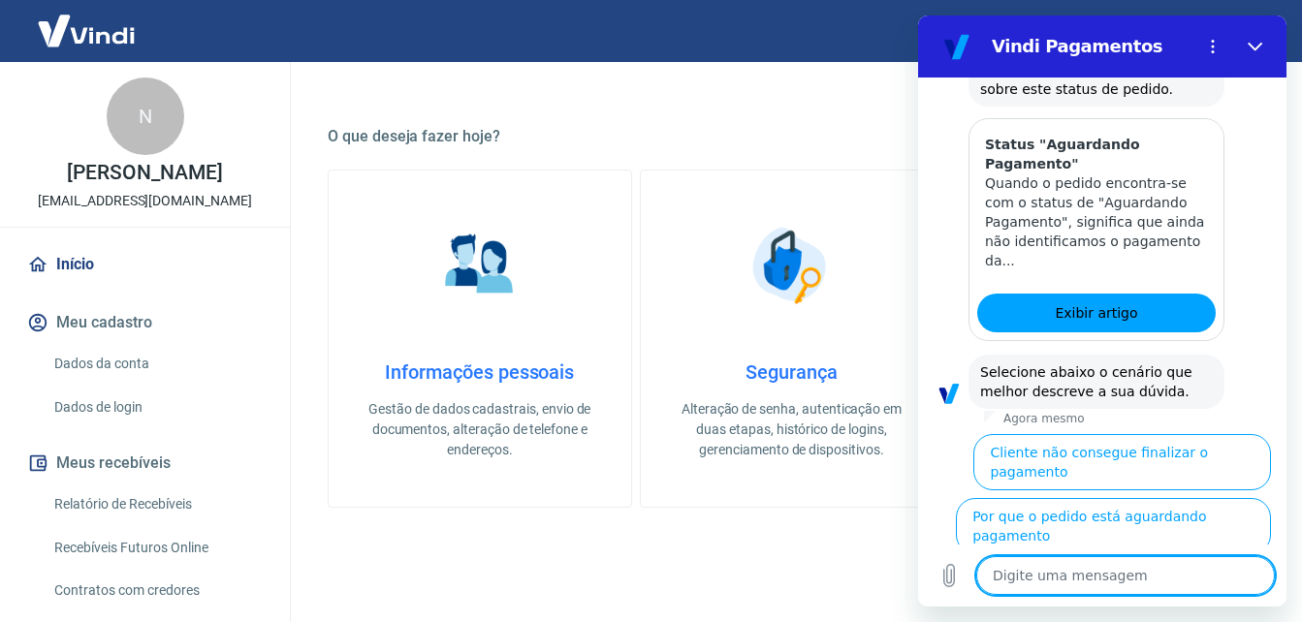
scroll to position [1053, 0]
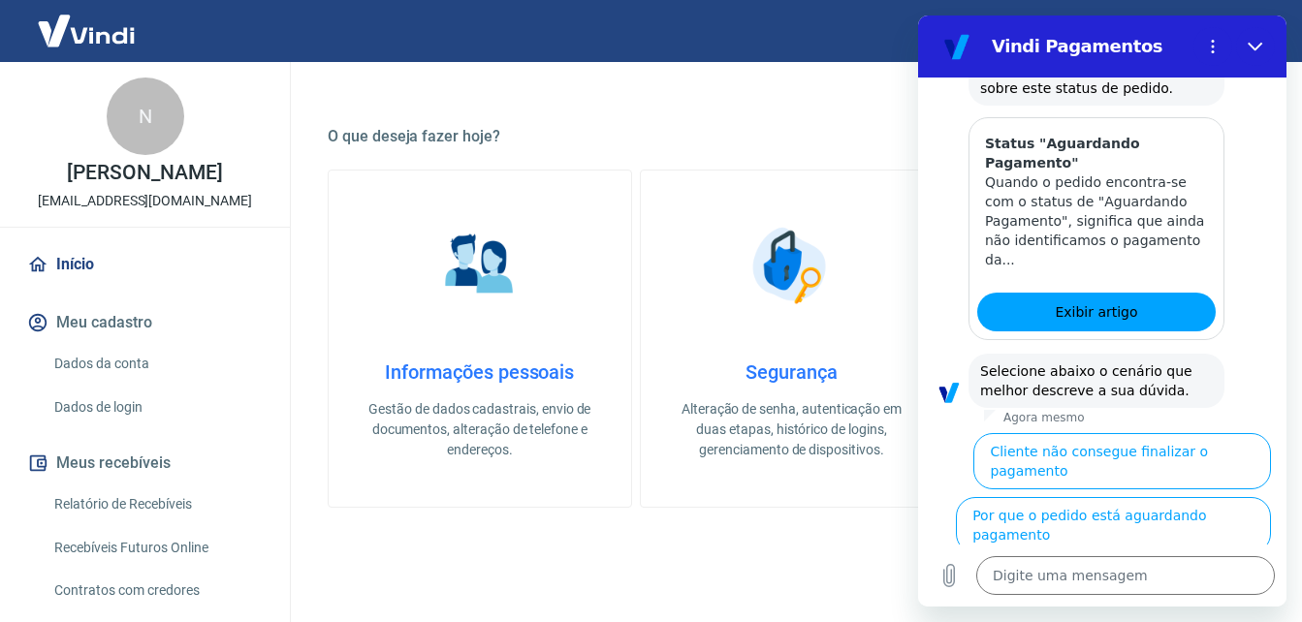
click at [1128, 433] on button "Cliente não consegue finalizar o pagamento" at bounding box center [1122, 461] width 298 height 56
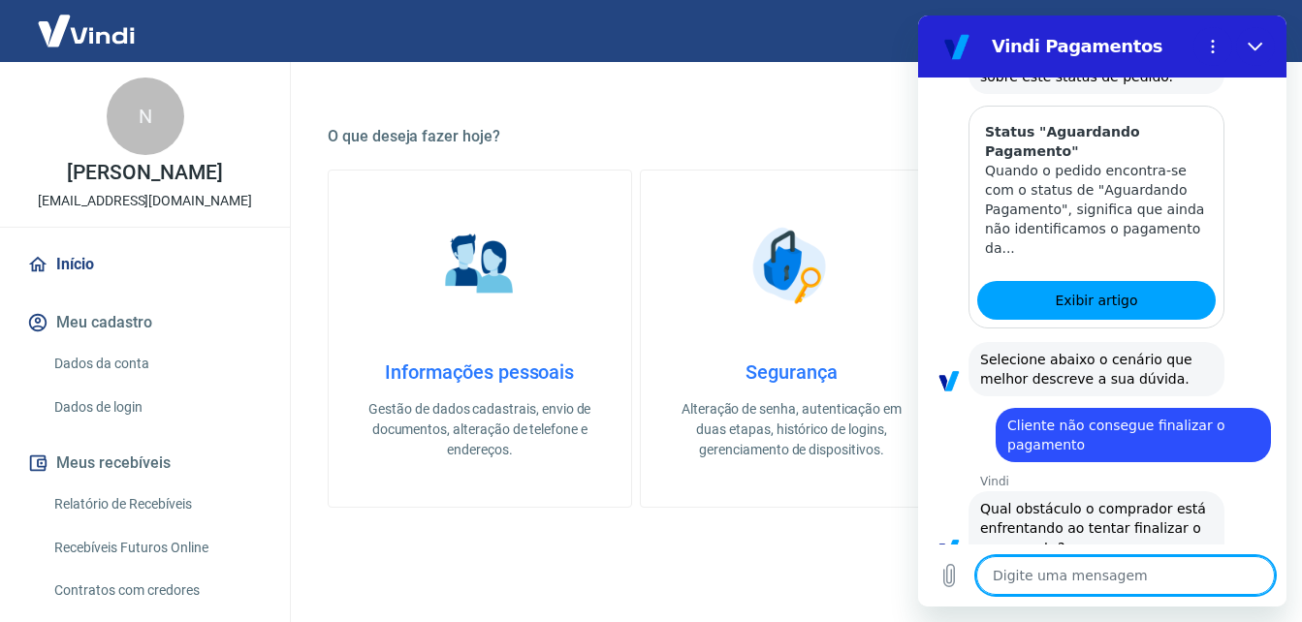
scroll to position [1197, 0]
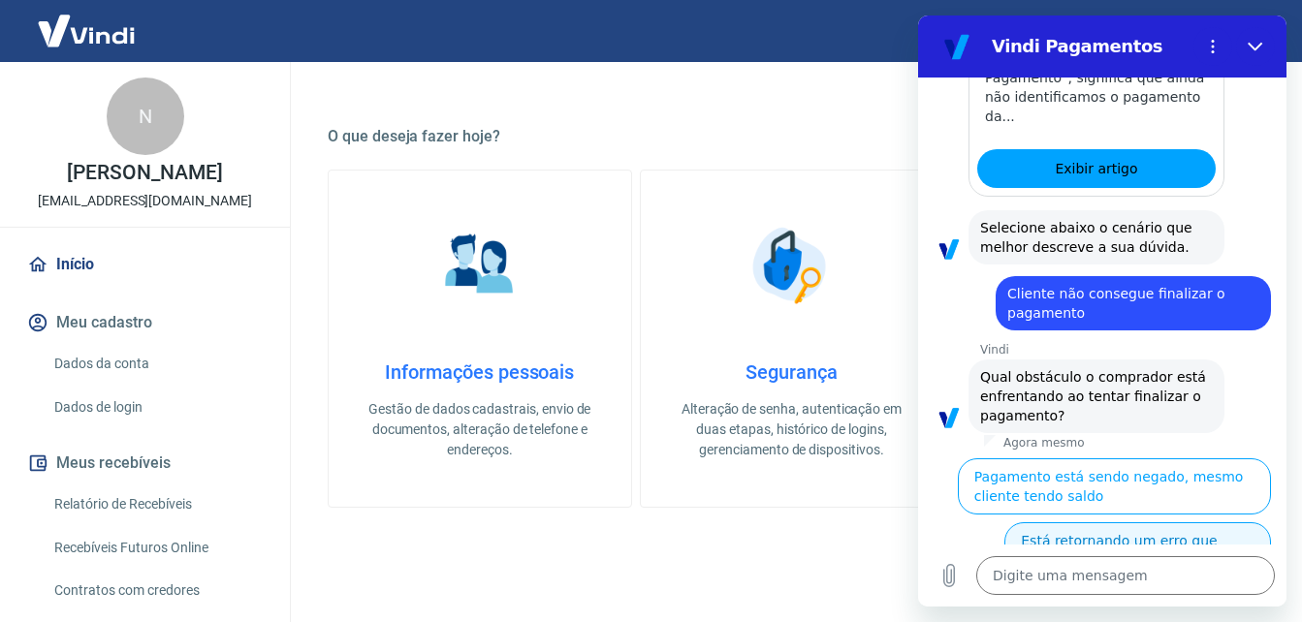
click at [1087, 522] on button "Está retornando um erro que impede a conclusão do pagamento" at bounding box center [1137, 560] width 267 height 76
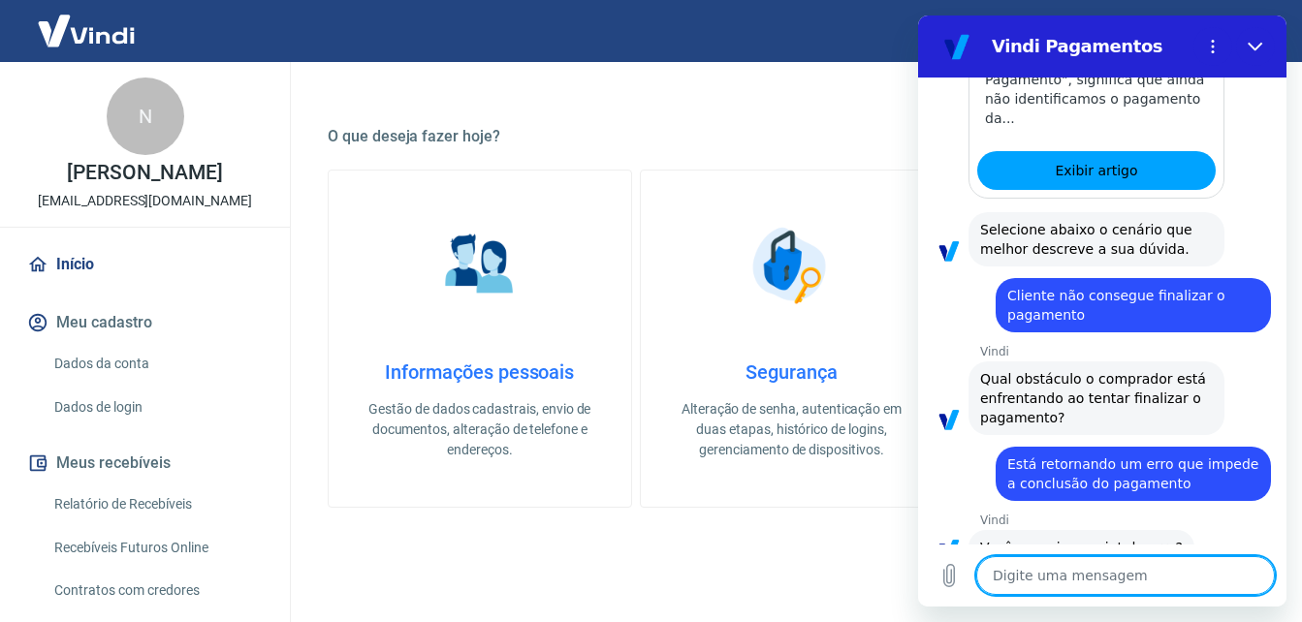
scroll to position [1243, 0]
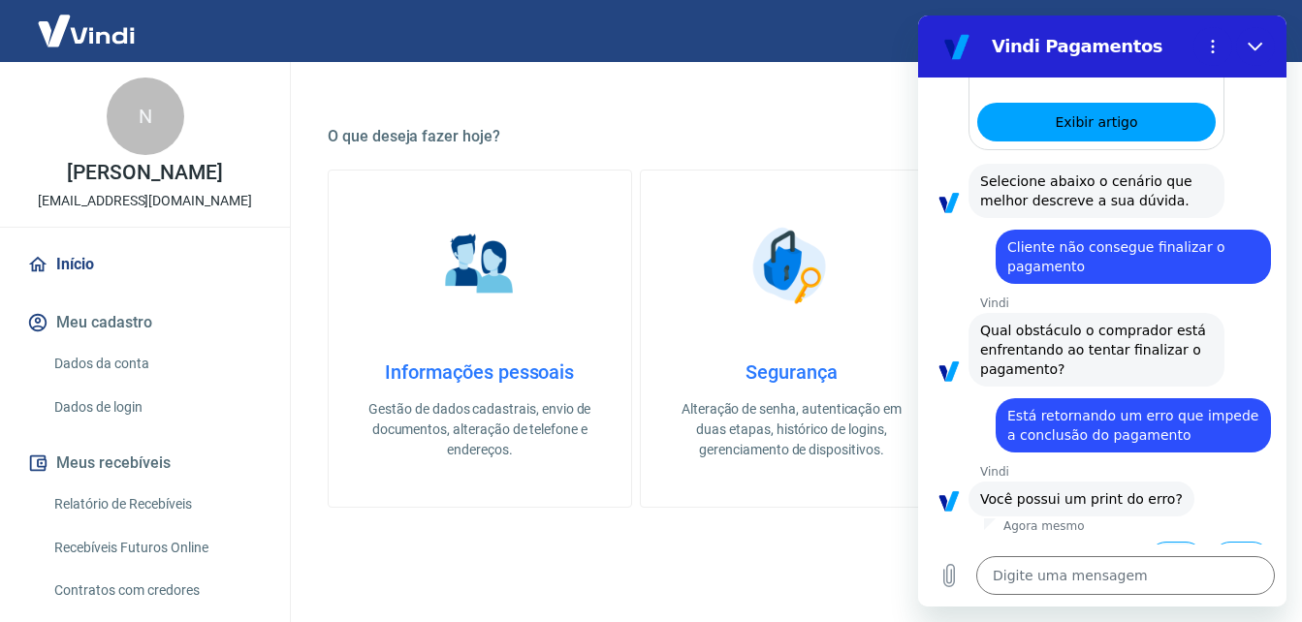
click at [1167, 542] on button "Sim" at bounding box center [1175, 560] width 56 height 37
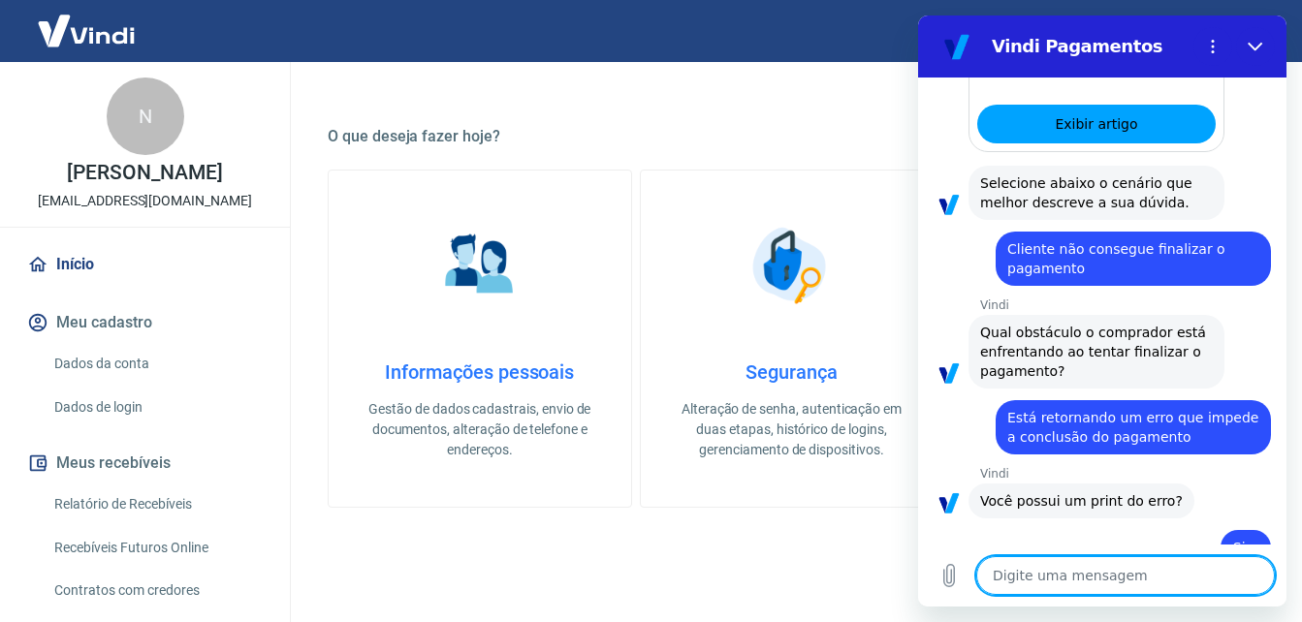
scroll to position [1245, 0]
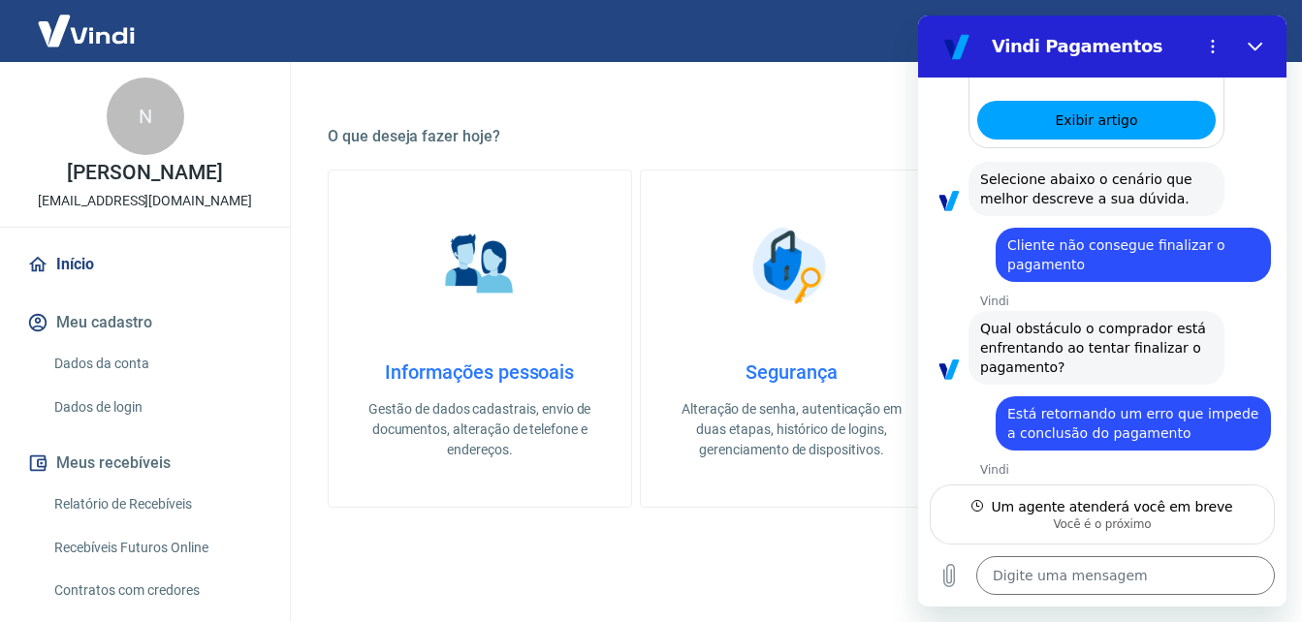
type textarea "x"
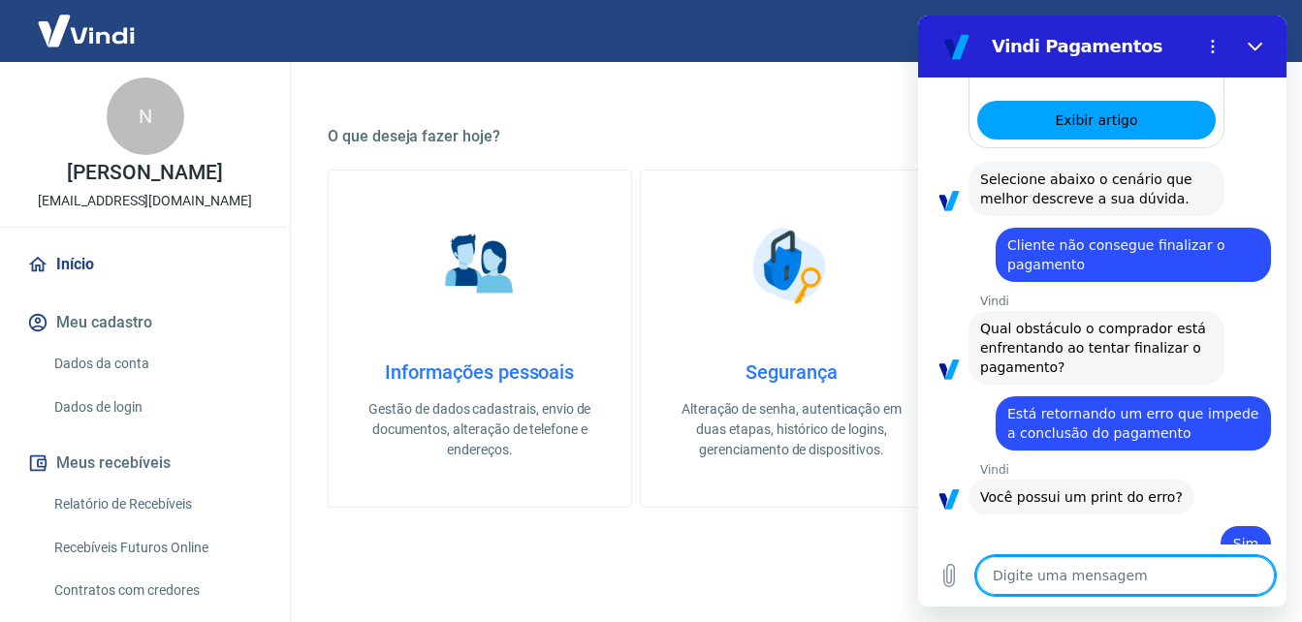
scroll to position [1474, 0]
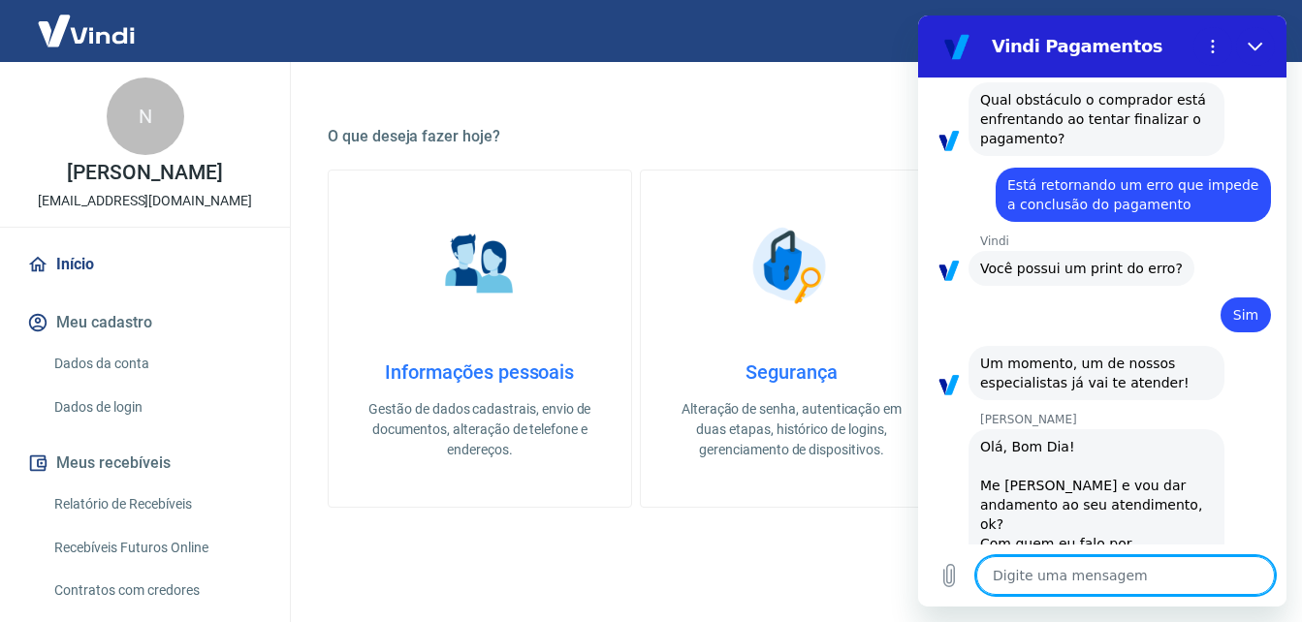
type textarea "o"
type textarea "x"
type textarea "oI"
type textarea "x"
type textarea "oI"
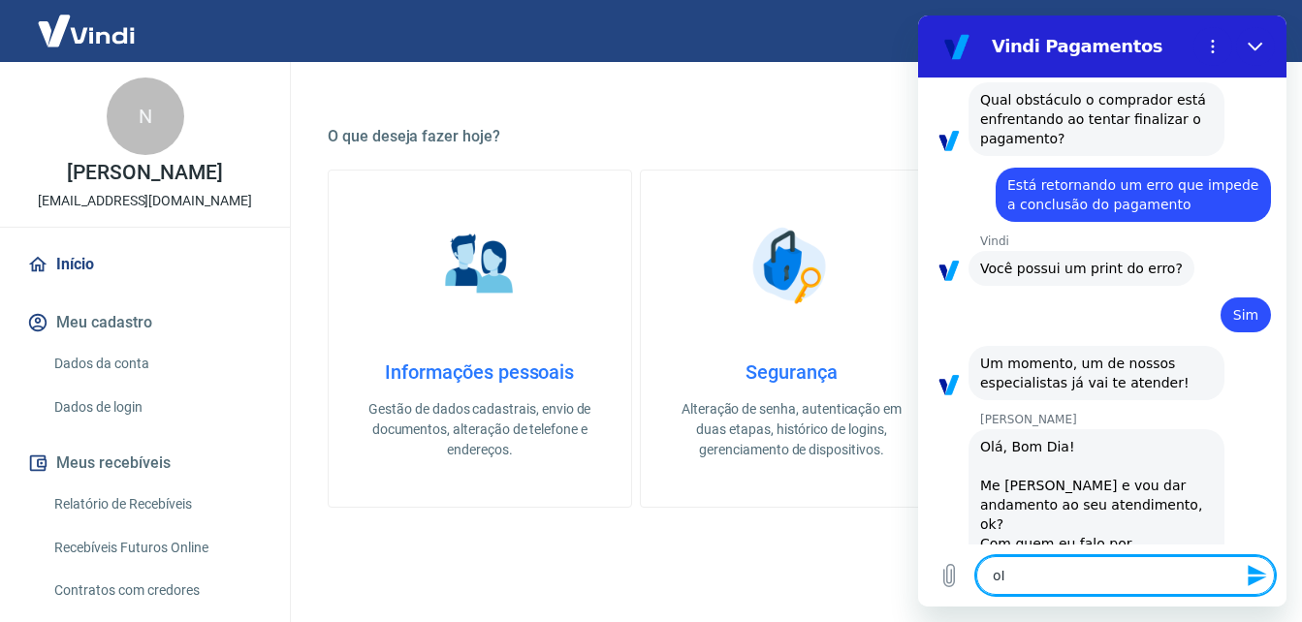
type textarea "x"
type textarea "oI S"
type textarea "x"
type textarea "oI"
type textarea "x"
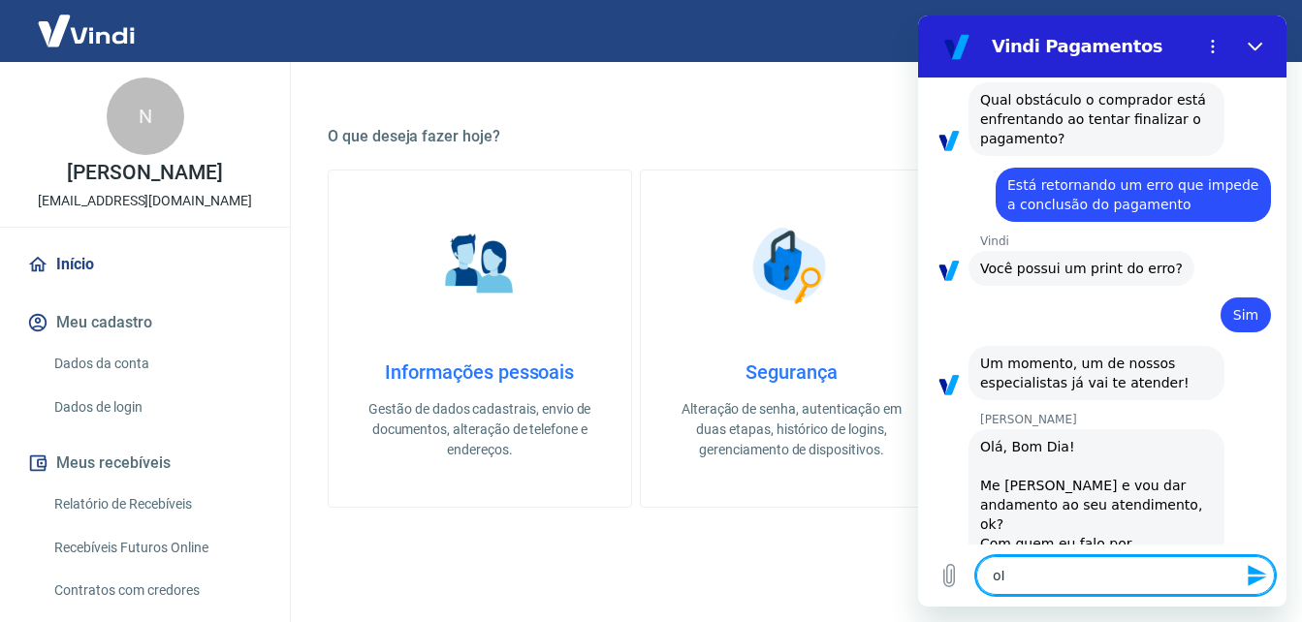
type textarea "oI"
type textarea "x"
type textarea "o"
type textarea "x"
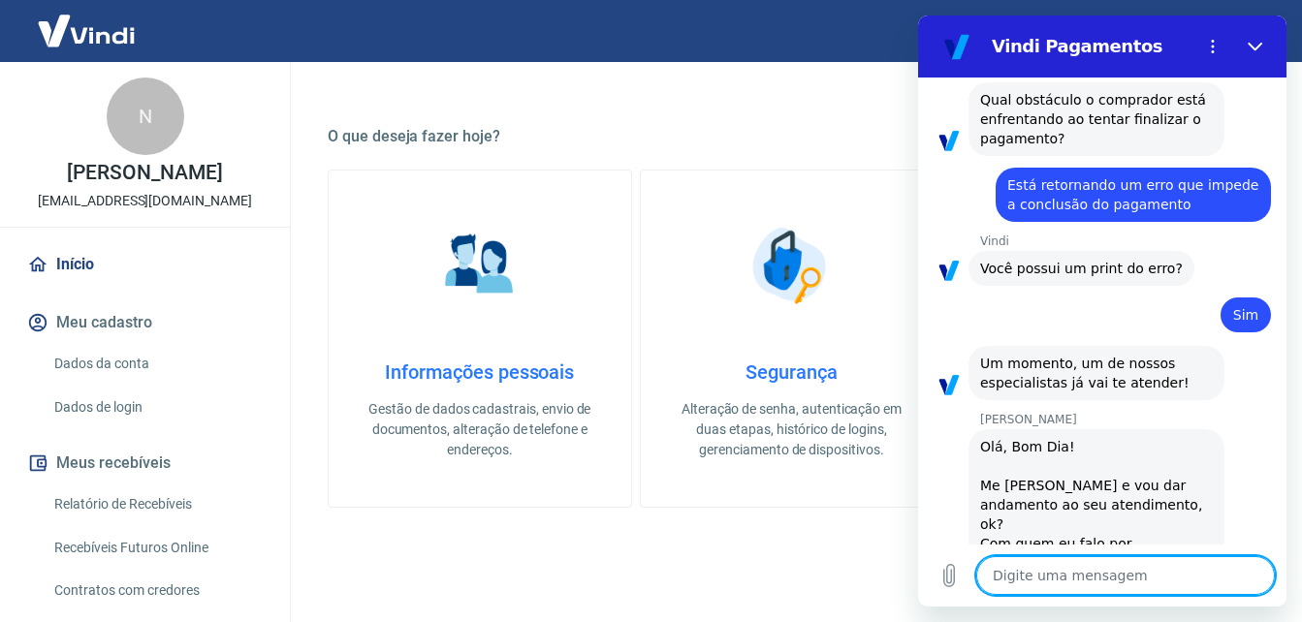
type textarea "O"
type textarea "x"
type textarea "Oi"
type textarea "x"
type textarea "Oii"
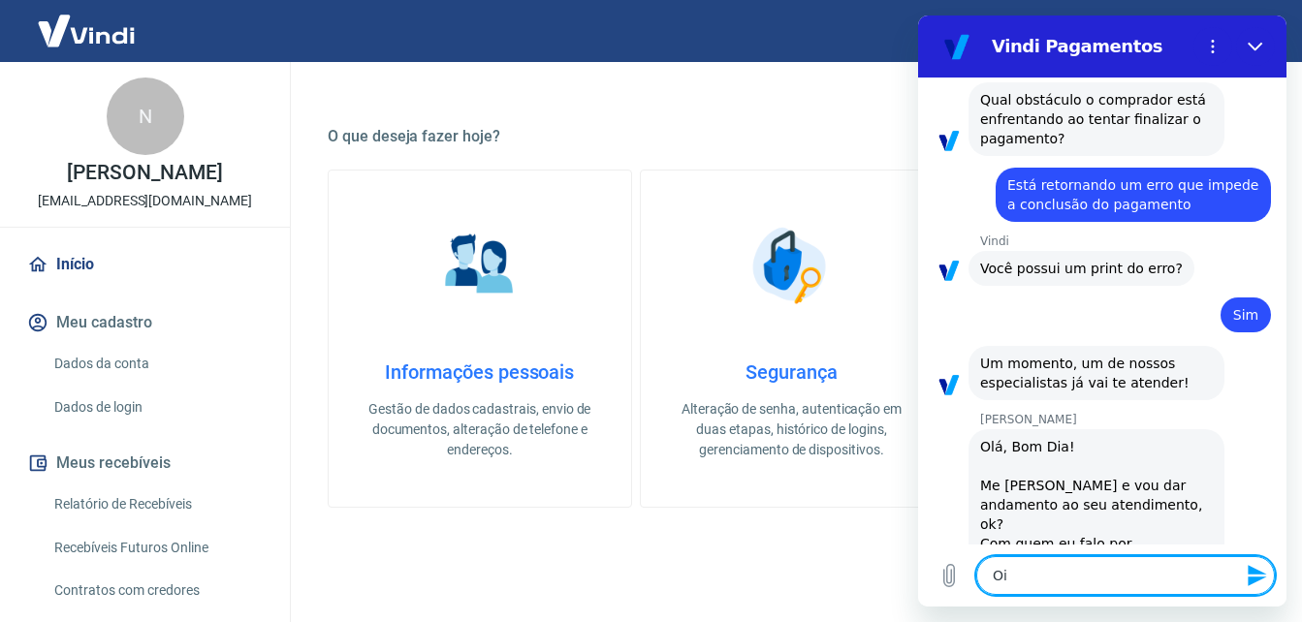
type textarea "x"
type textarea "Oii"
type textarea "x"
type textarea "Oii s"
type textarea "x"
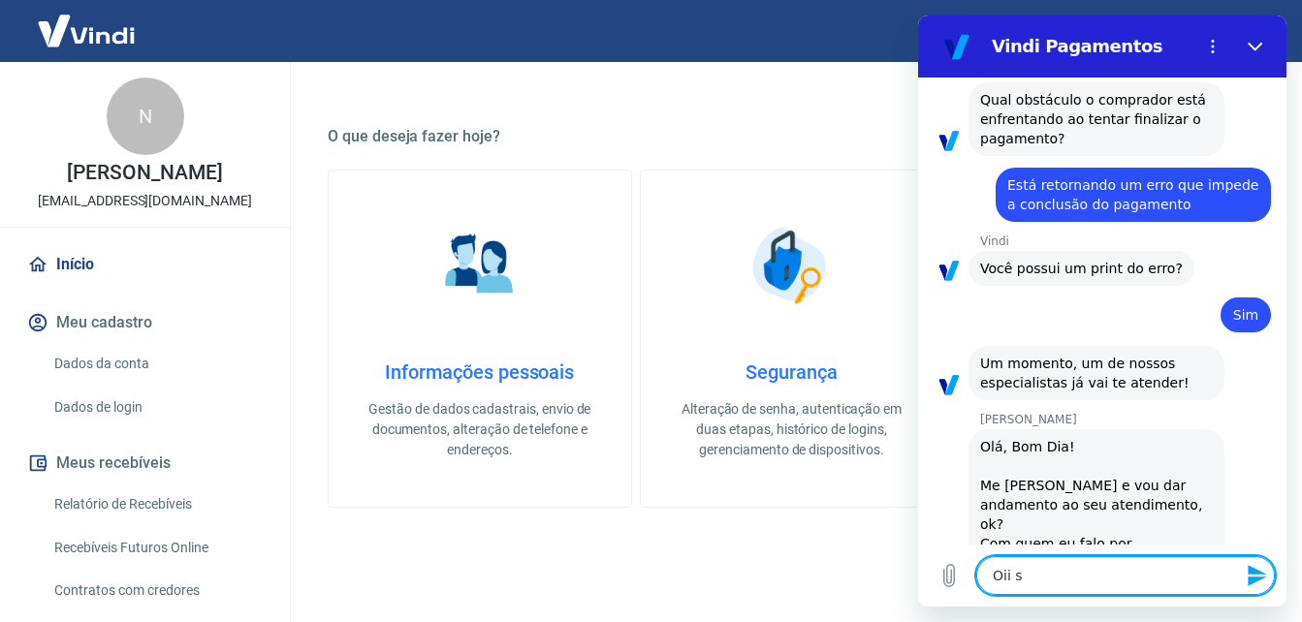
type textarea "Oii si"
type textarea "x"
type textarea "Oii sil"
type textarea "x"
type textarea "Oii silv"
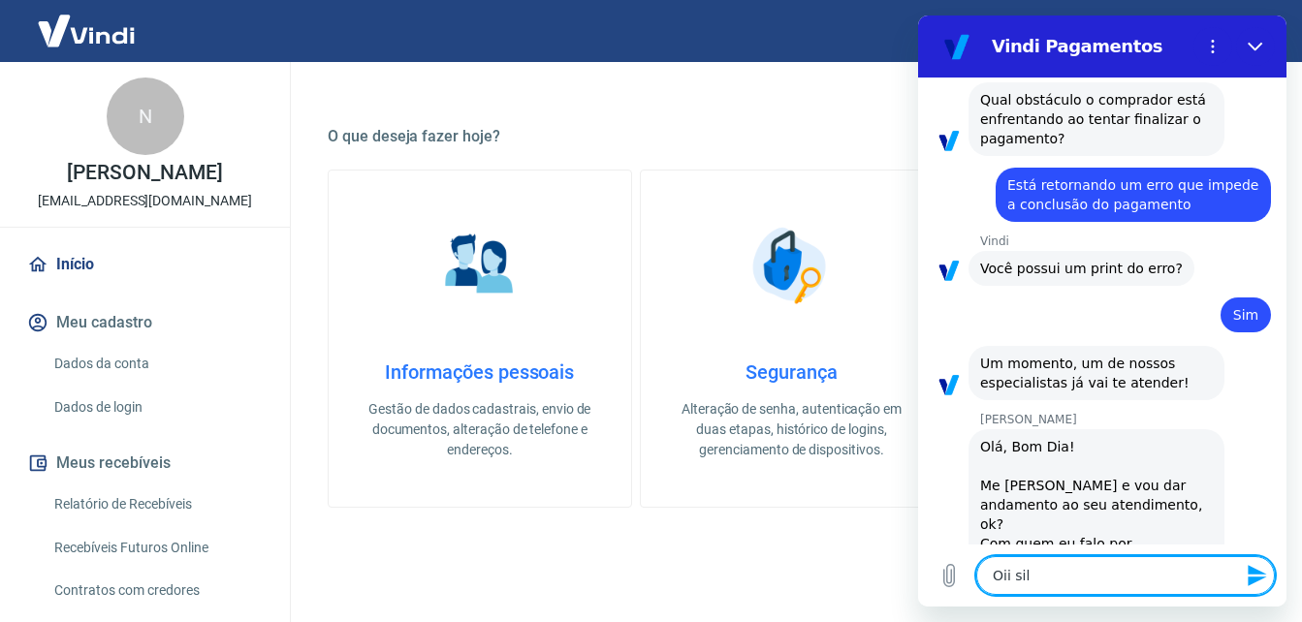
type textarea "x"
type textarea "[PERSON_NAME]"
type textarea "x"
type textarea "[PERSON_NAME]"
type textarea "x"
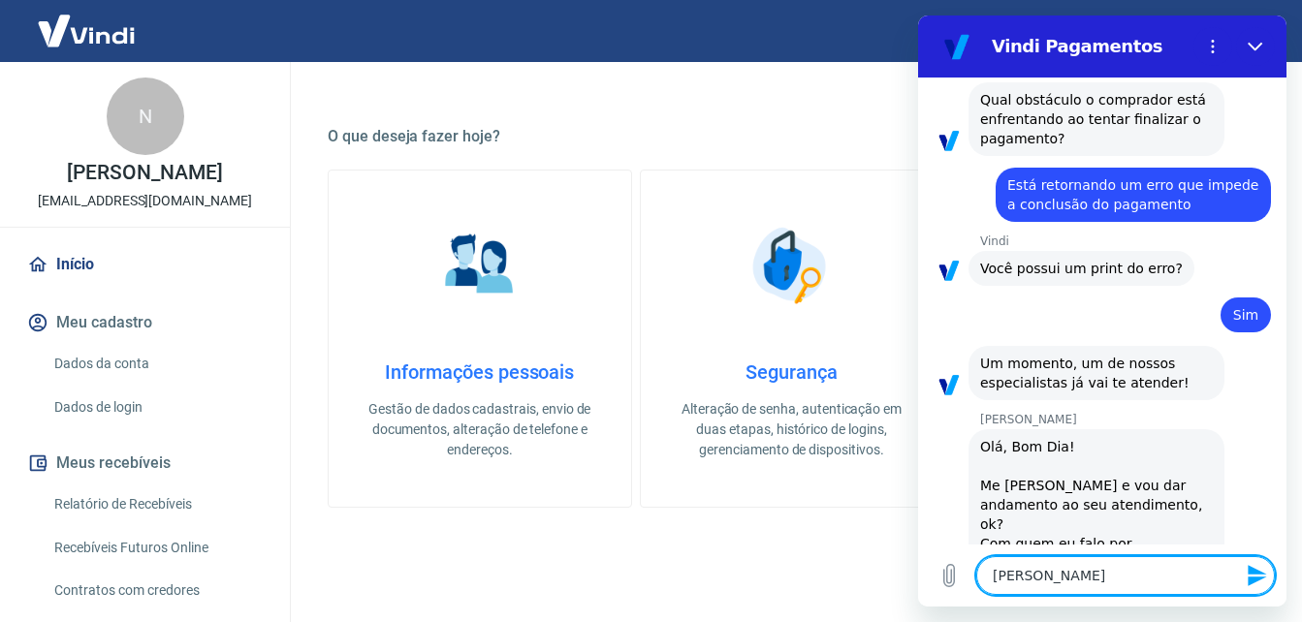
type textarea "Oii silvana"
type textarea "x"
type textarea "[PERSON_NAME],"
type textarea "x"
type textarea "[PERSON_NAME],"
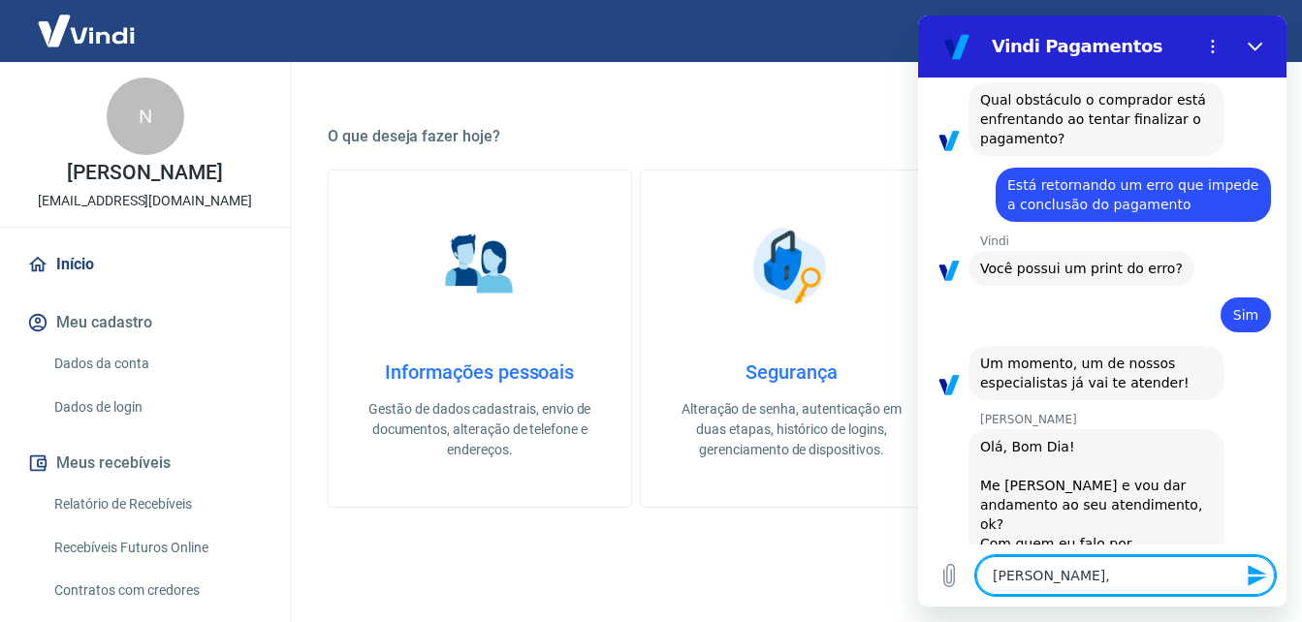
type textarea "x"
type textarea "Oii silvana, o"
type textarea "x"
type textarea "[PERSON_NAME],"
type textarea "x"
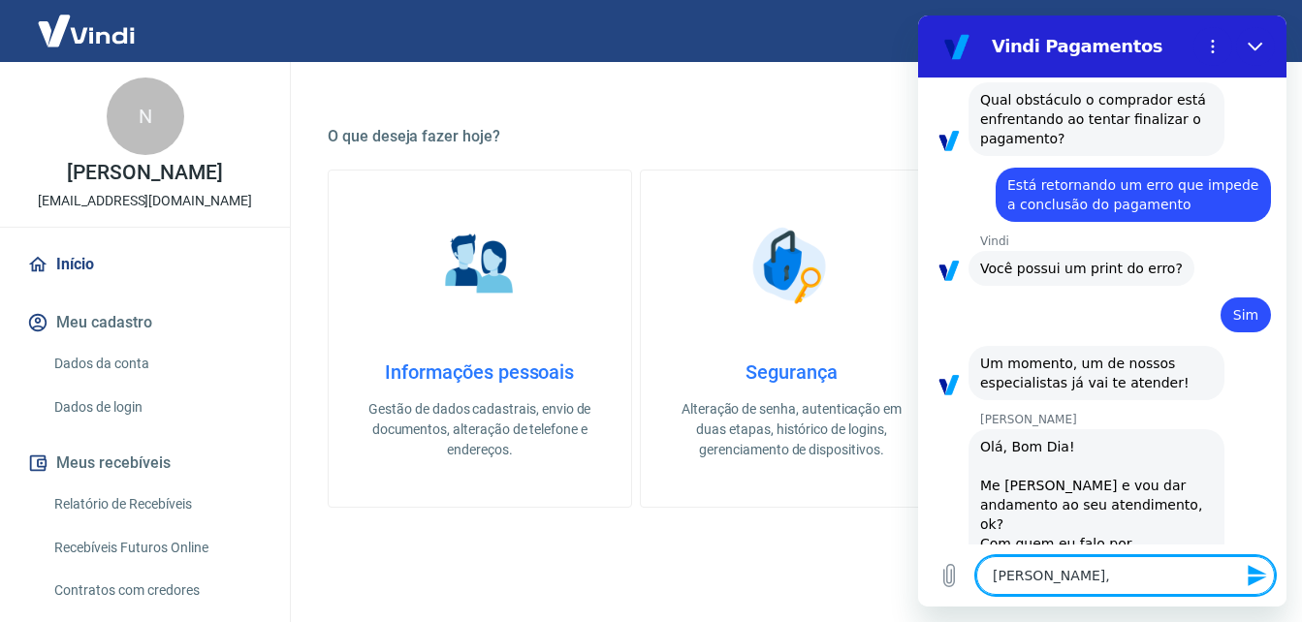
type textarea "[PERSON_NAME],"
type textarea "x"
type textarea "Oii silvana"
type textarea "x"
type textarea "[PERSON_NAME]"
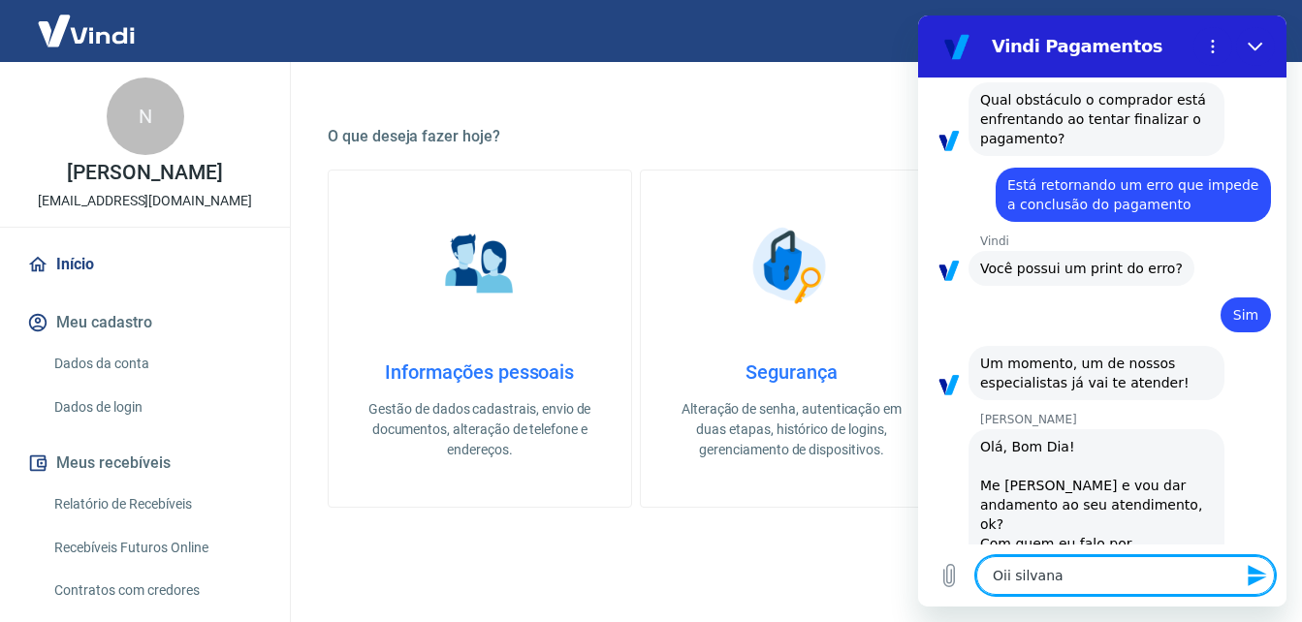
type textarea "x"
type textarea "[PERSON_NAME]"
type textarea "x"
type textarea "Oii silv"
type textarea "x"
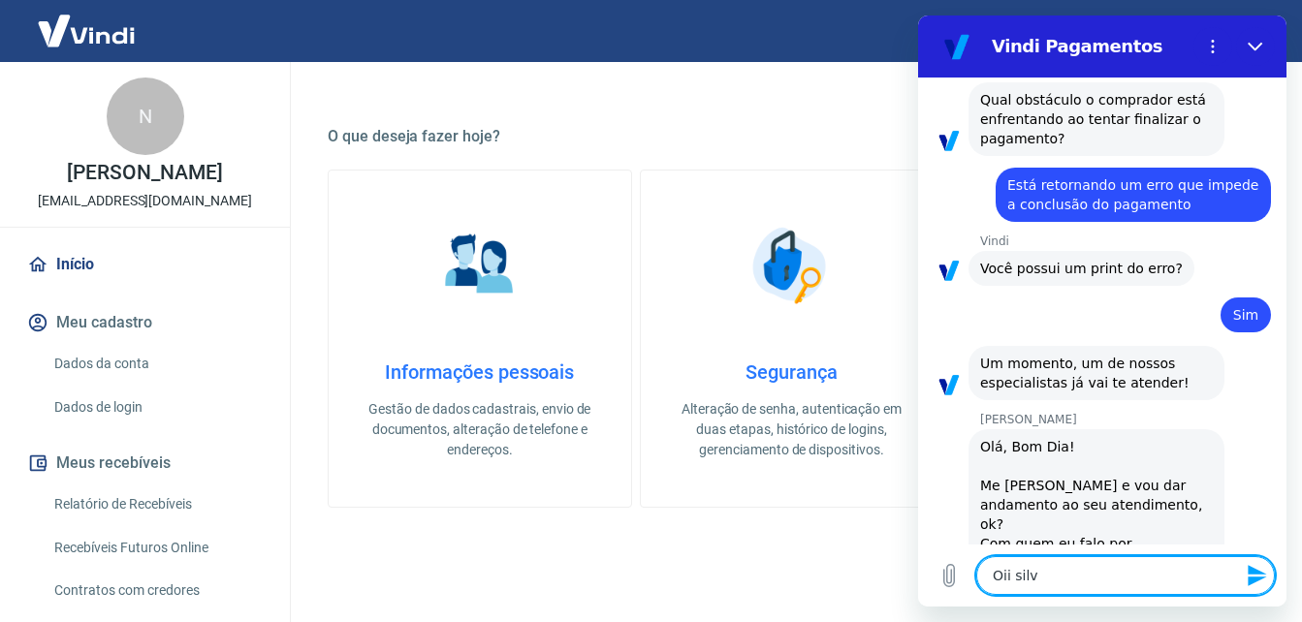
type textarea "Oii sil"
type textarea "x"
type textarea "Oii si"
type textarea "x"
type textarea "Oii s"
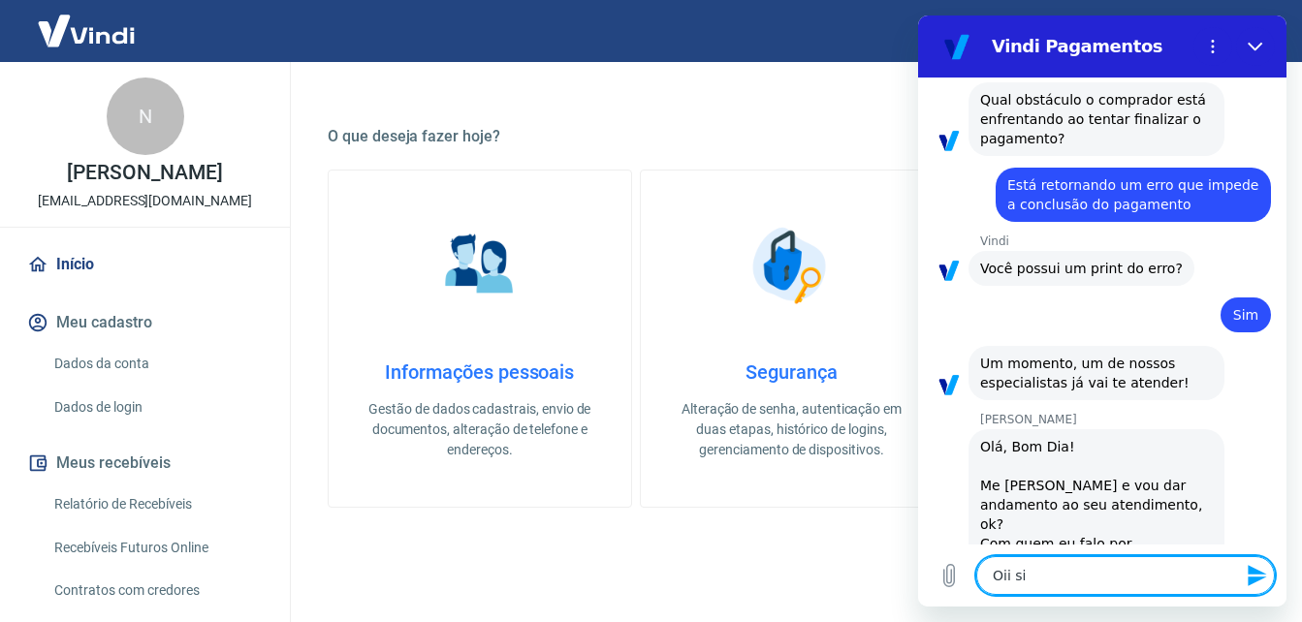
type textarea "x"
type textarea "Oii"
type textarea "x"
type textarea "Oii S"
type textarea "x"
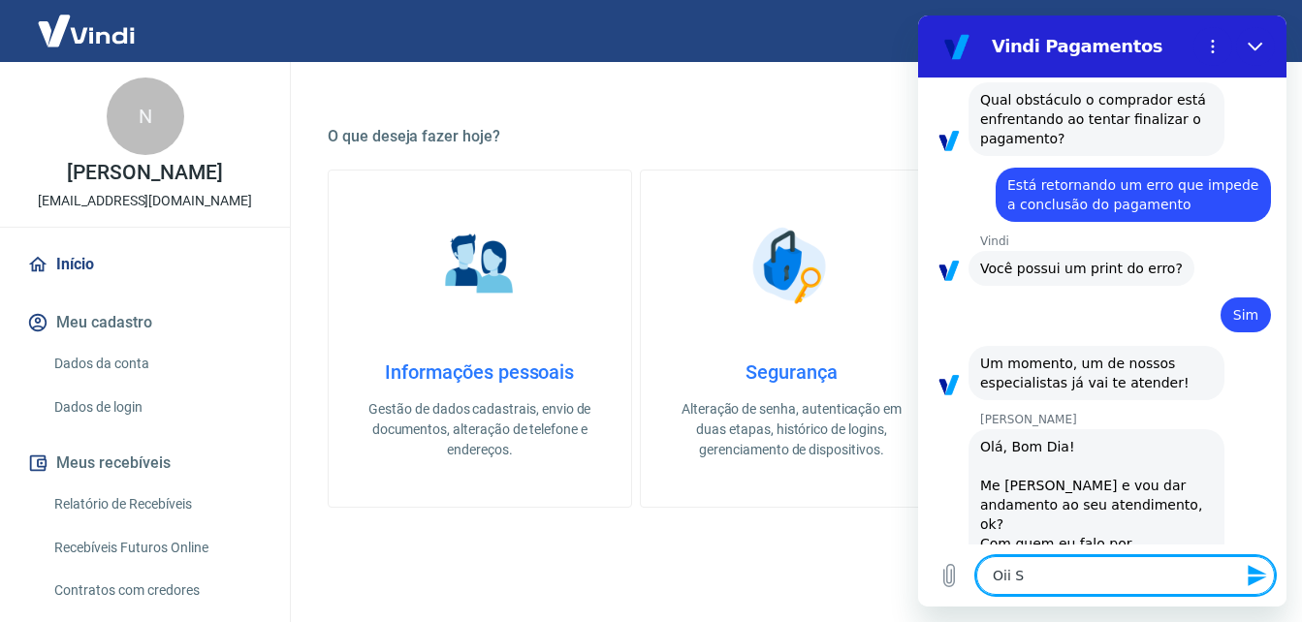
type textarea "Oii Si"
type textarea "x"
type textarea "Oii Sil"
type textarea "x"
type textarea "Oii Silv"
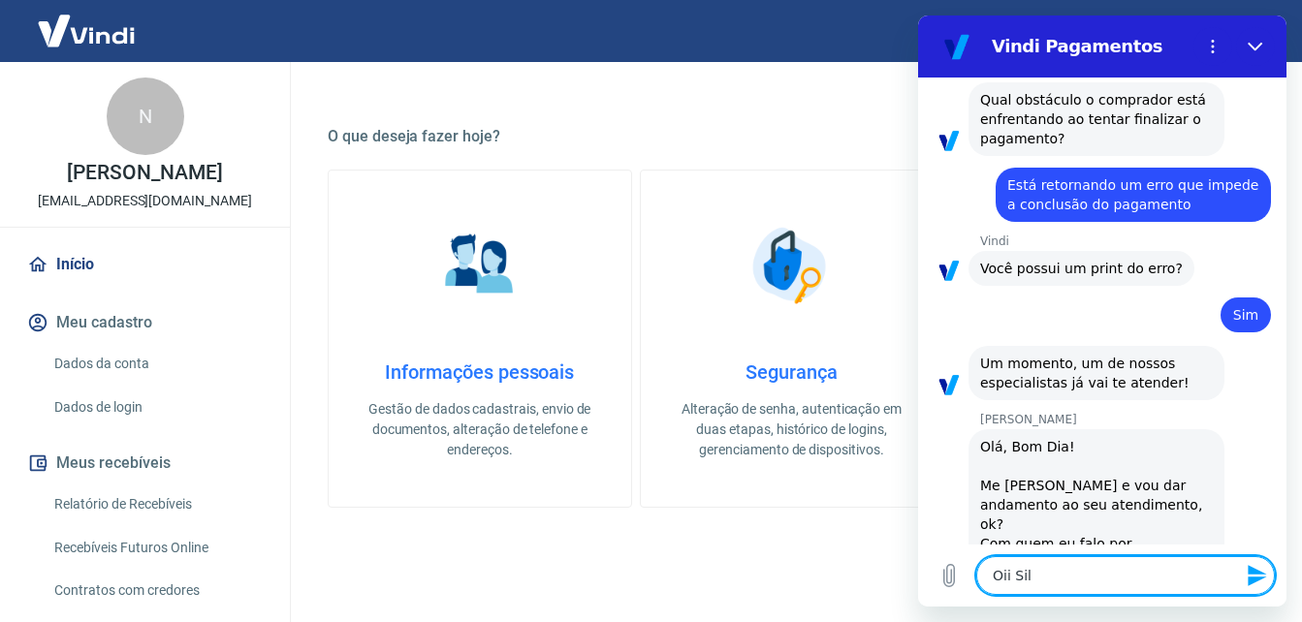
type textarea "x"
type textarea "[PERSON_NAME]"
type textarea "x"
type textarea "[PERSON_NAME]"
type textarea "x"
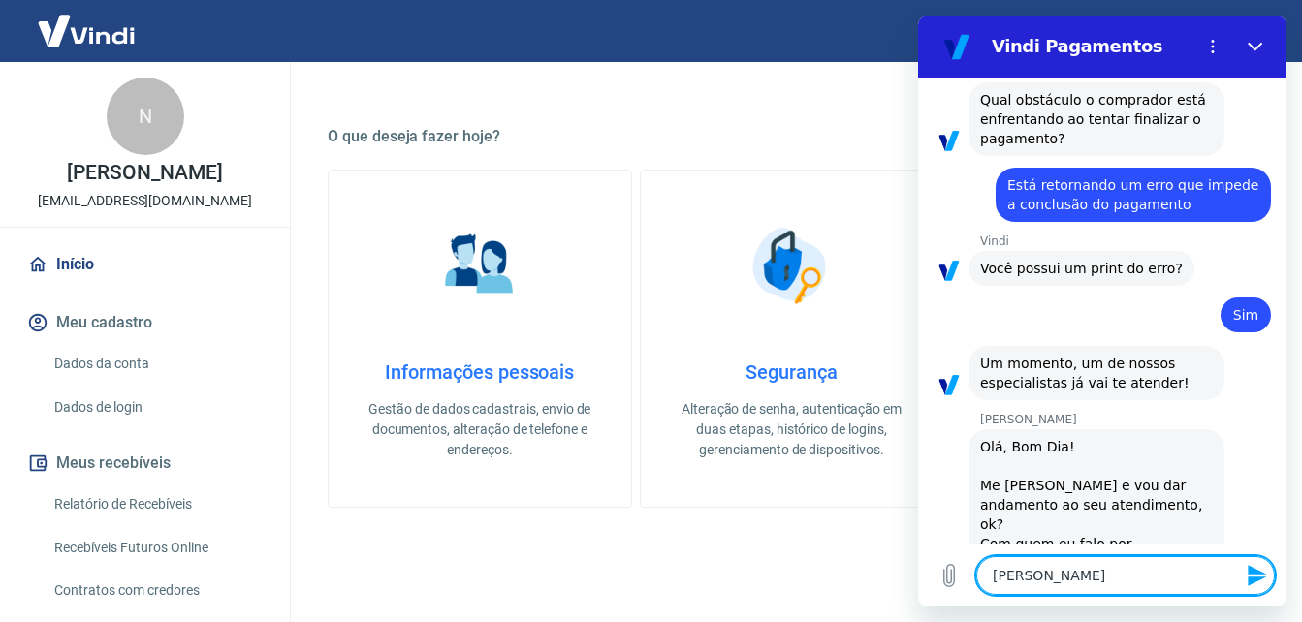
type textarea "[PERSON_NAME]"
type textarea "x"
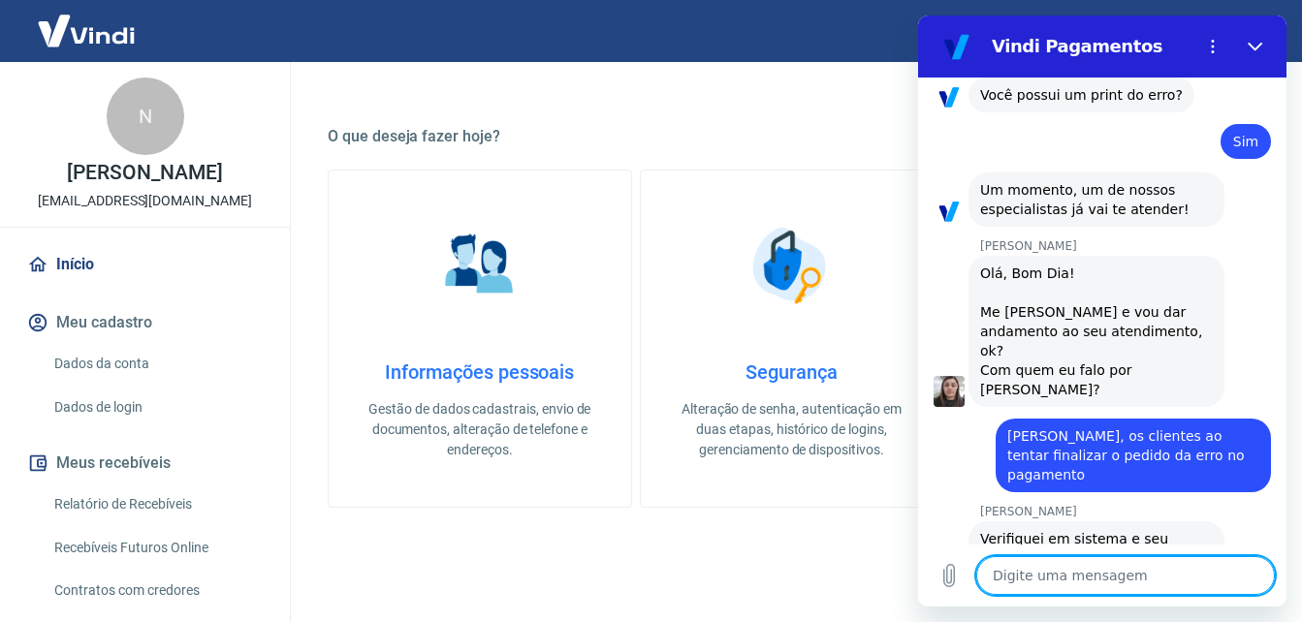
scroll to position [1701, 0]
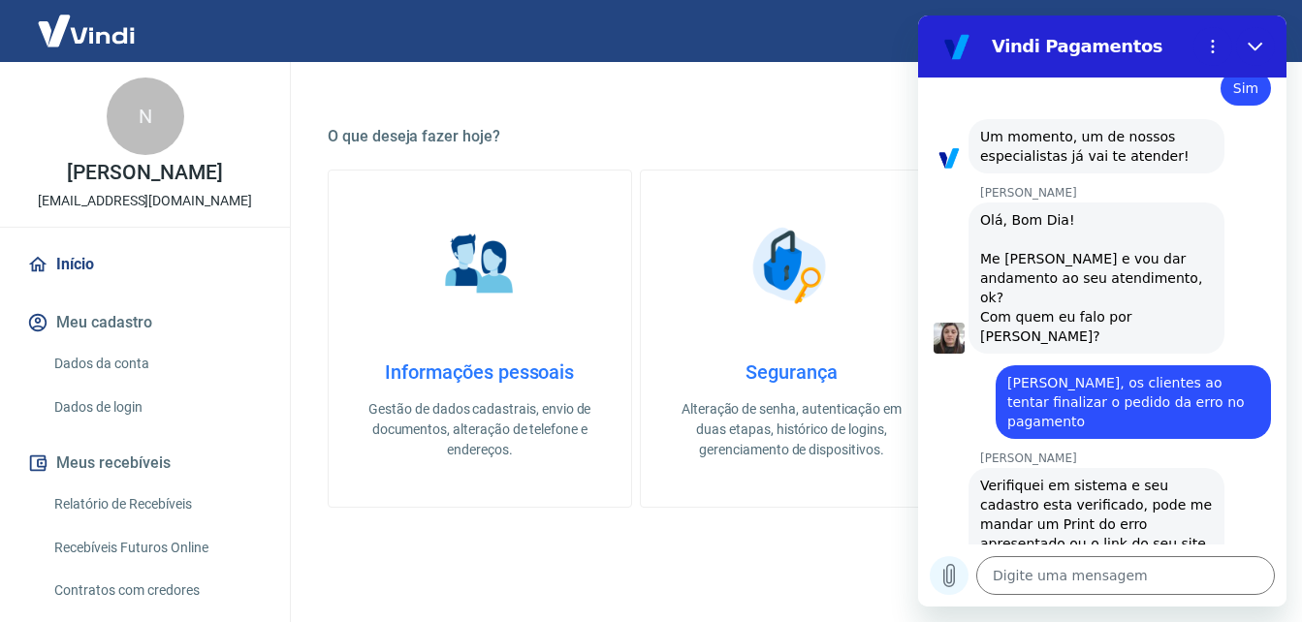
click at [944, 575] on icon "Carregar arquivo" at bounding box center [949, 576] width 11 height 22
click at [952, 572] on icon "Carregar arquivo" at bounding box center [949, 576] width 11 height 22
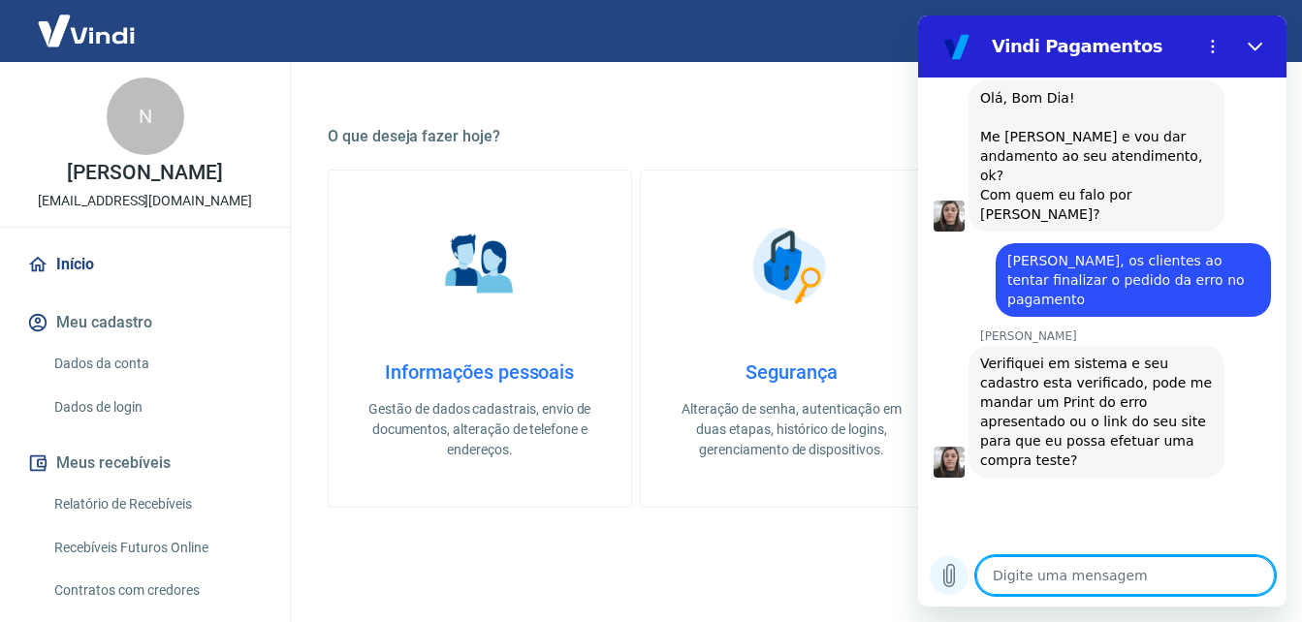
scroll to position [1821, 0]
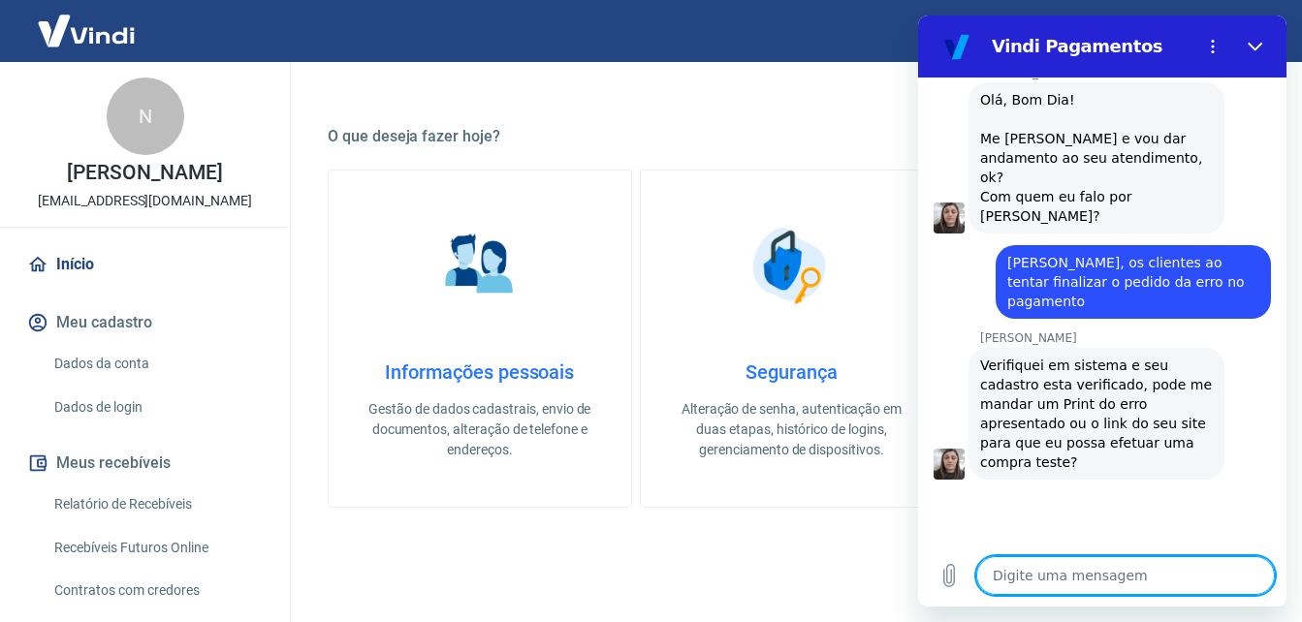
paste textarea "[URL][DOMAIN_NAME]"
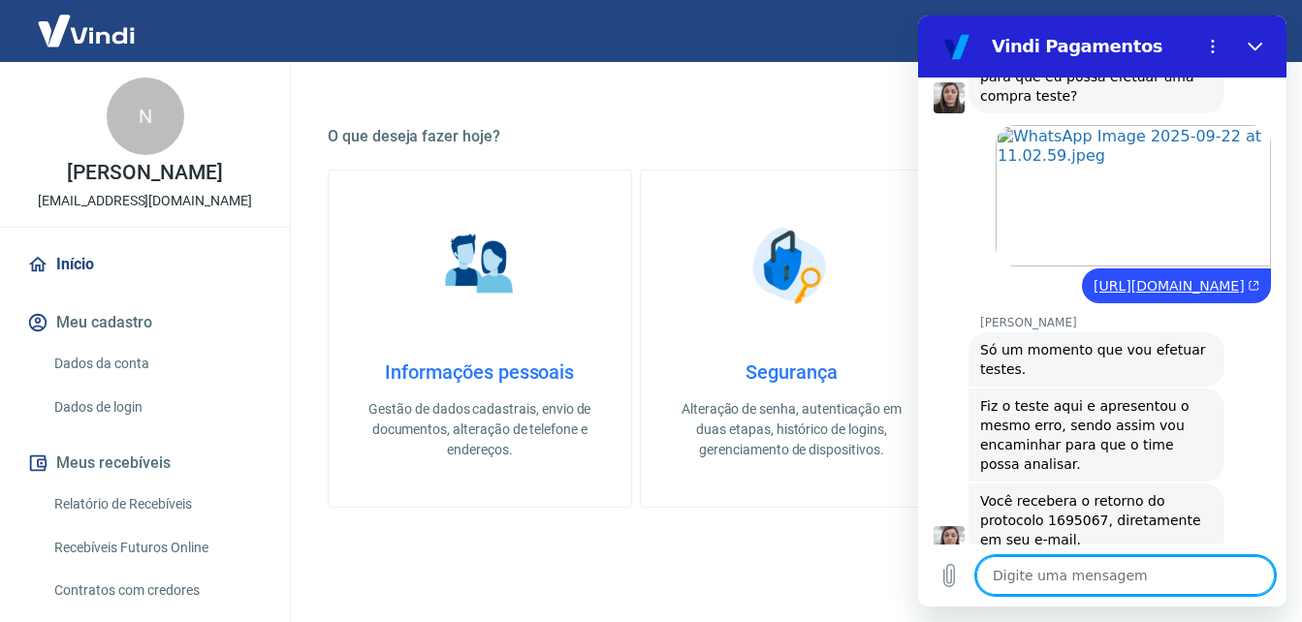
scroll to position [2191, 0]
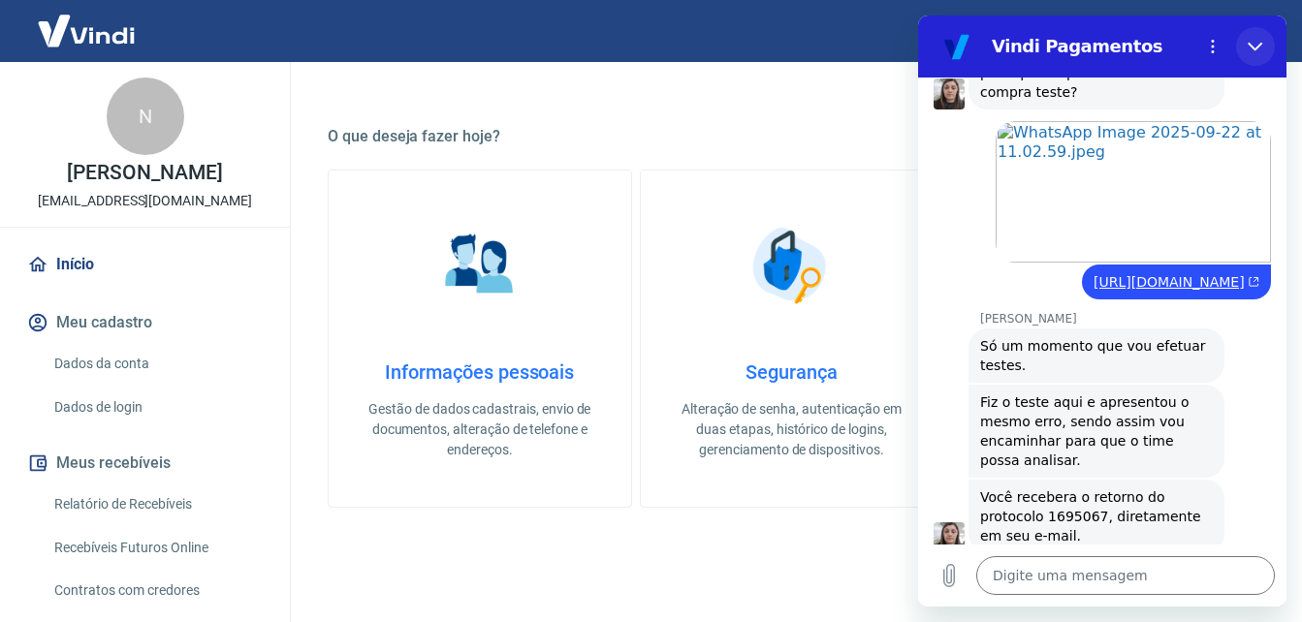
click at [1248, 33] on button "Fechar" at bounding box center [1255, 46] width 39 height 39
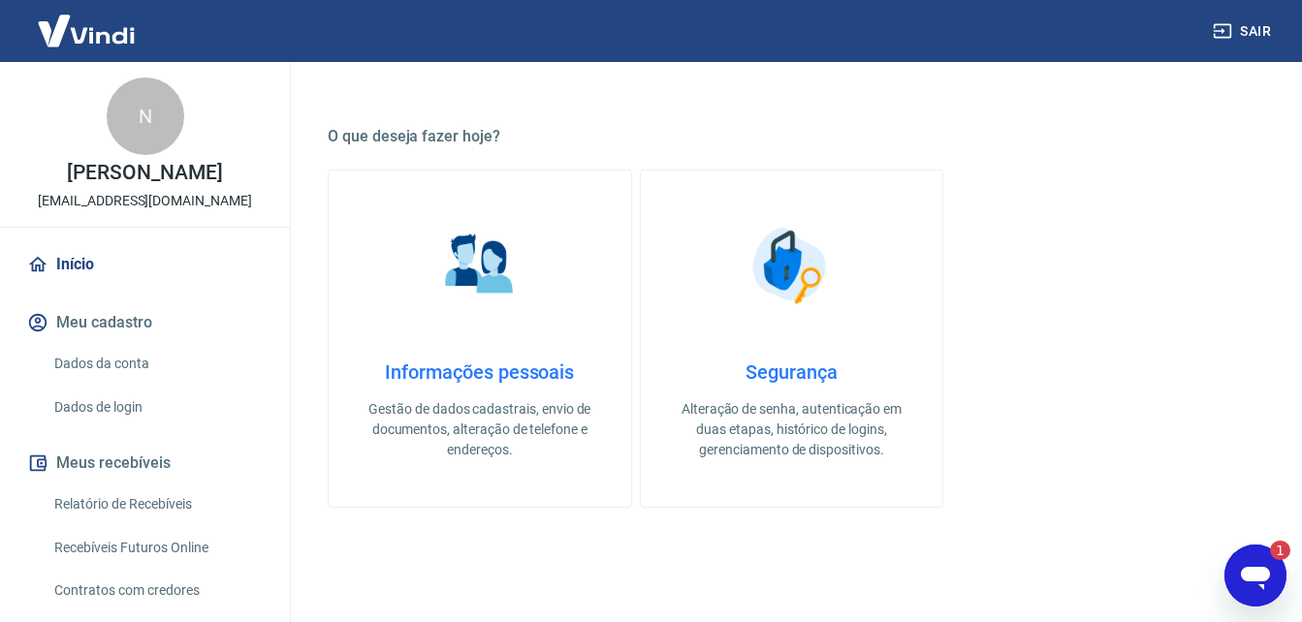
scroll to position [0, 0]
click at [1269, 552] on div "1" at bounding box center [1270, 550] width 39 height 19
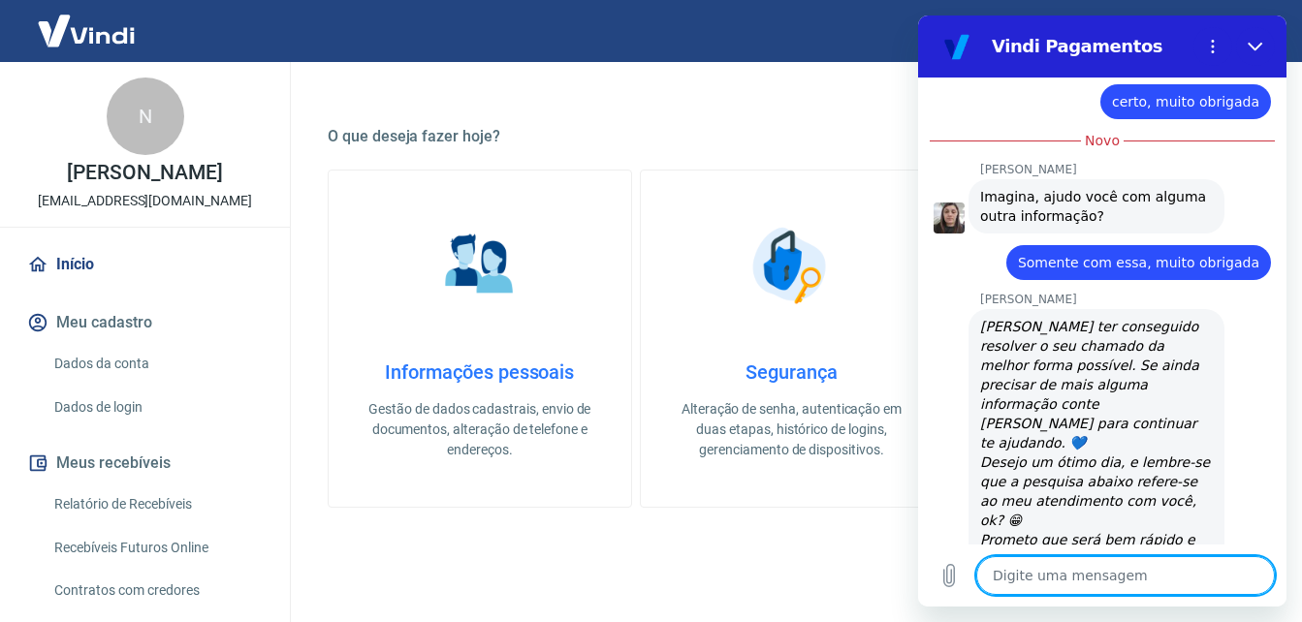
scroll to position [2657, 0]
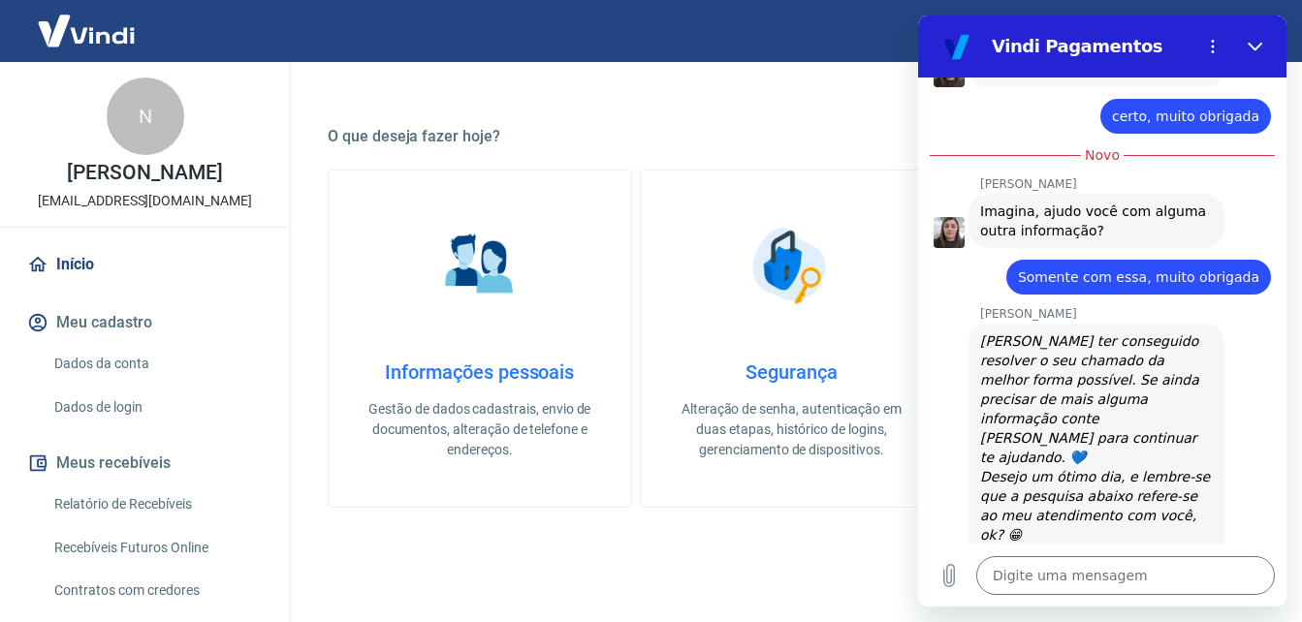
click at [1260, 477] on div "[PERSON_NAME] diz: [PERSON_NAME] ter conseguido resolver o seu chamado da melho…" at bounding box center [1109, 534] width 353 height 424
